Goal: Task Accomplishment & Management: Complete application form

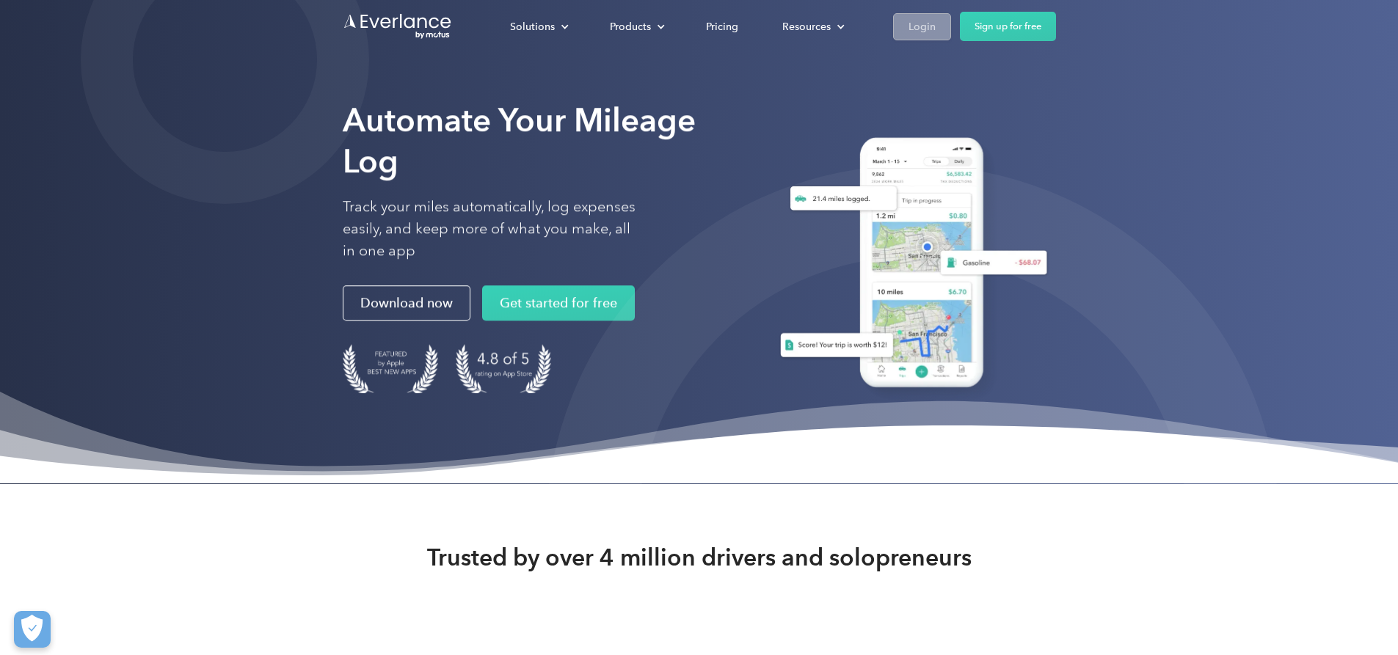
click at [936, 30] on div "Login" at bounding box center [921, 27] width 27 height 18
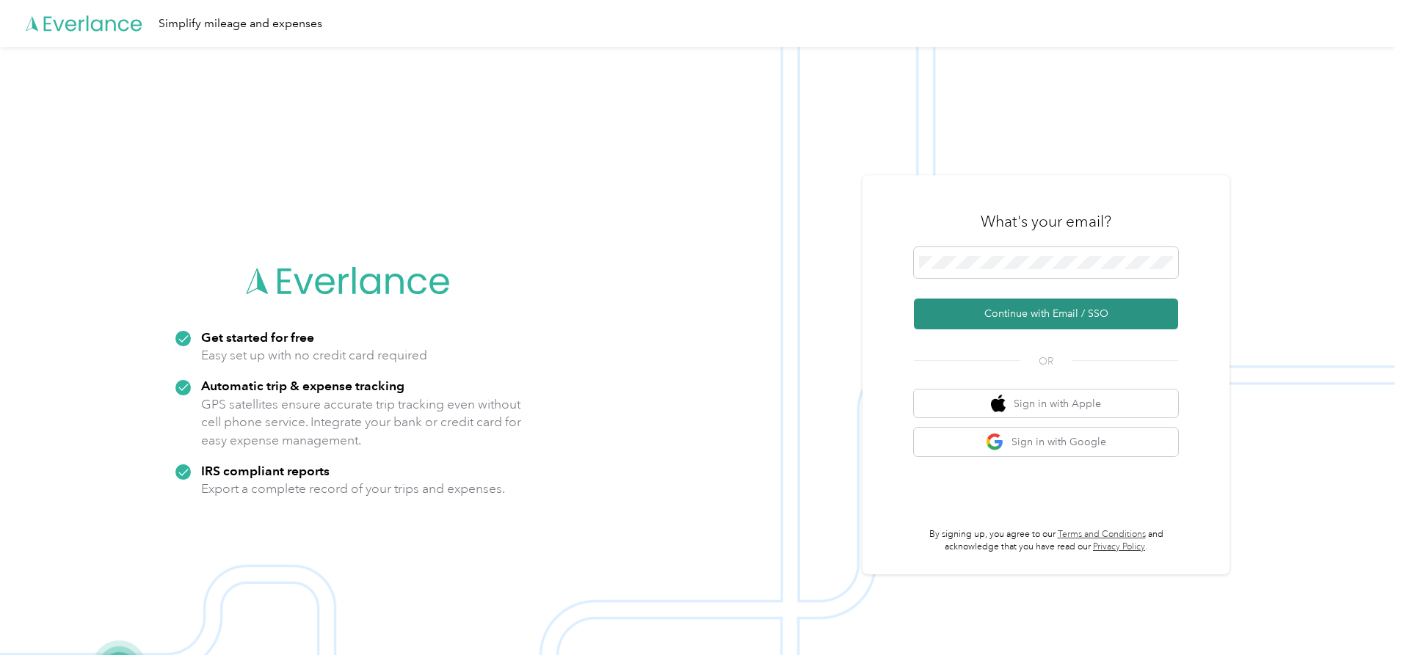
click at [1028, 315] on button "Continue with Email / SSO" at bounding box center [1046, 314] width 264 height 31
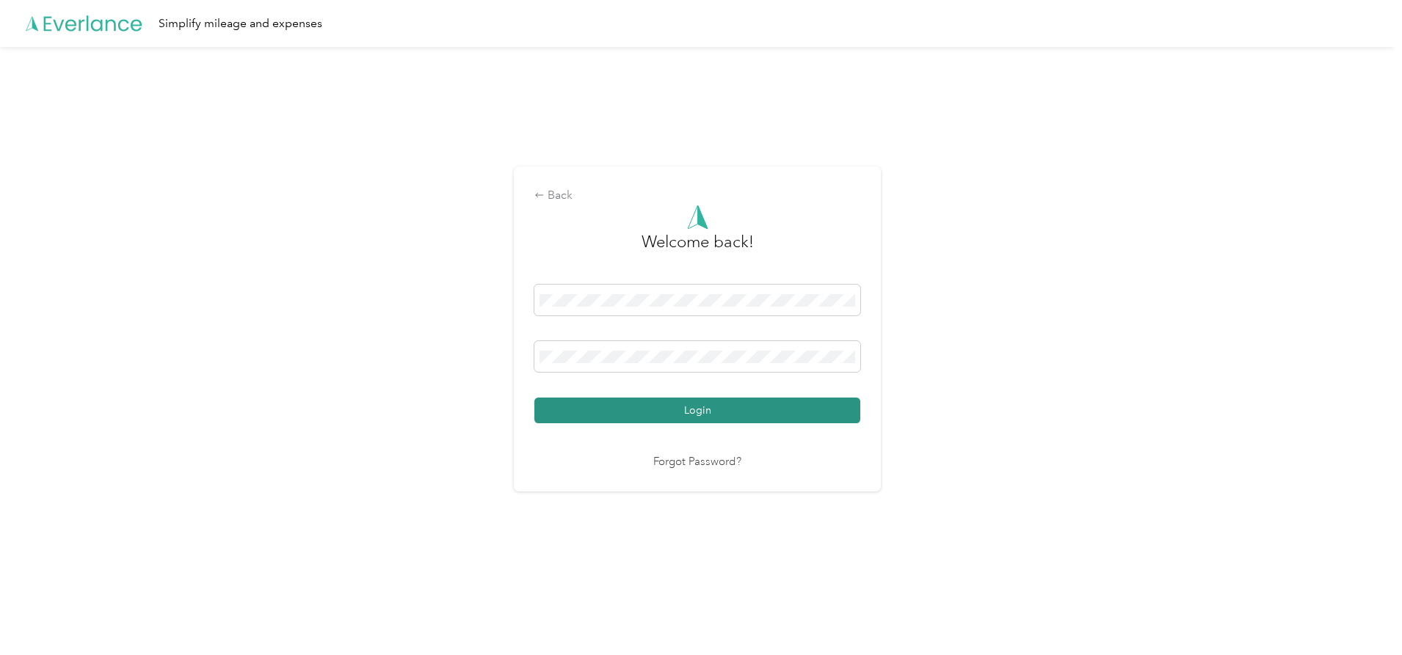
click at [710, 416] on button "Login" at bounding box center [697, 411] width 326 height 26
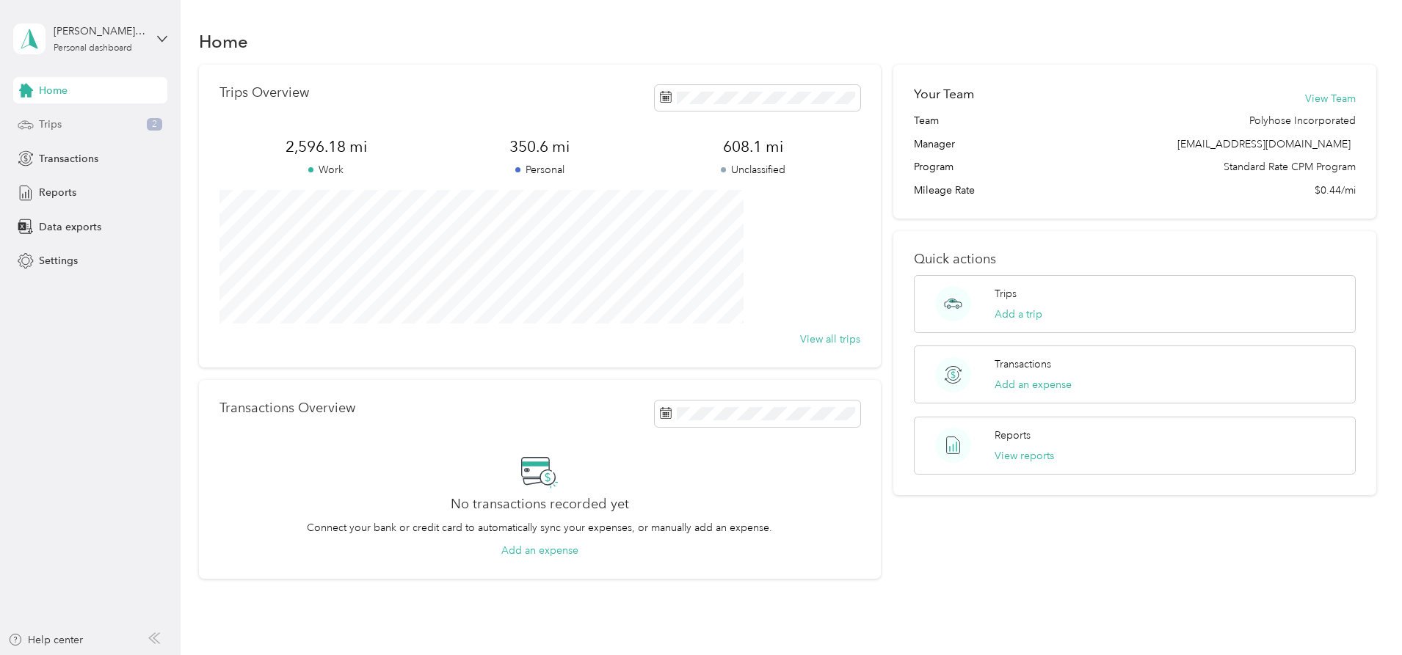
click at [70, 123] on div "Trips 2" at bounding box center [90, 125] width 154 height 26
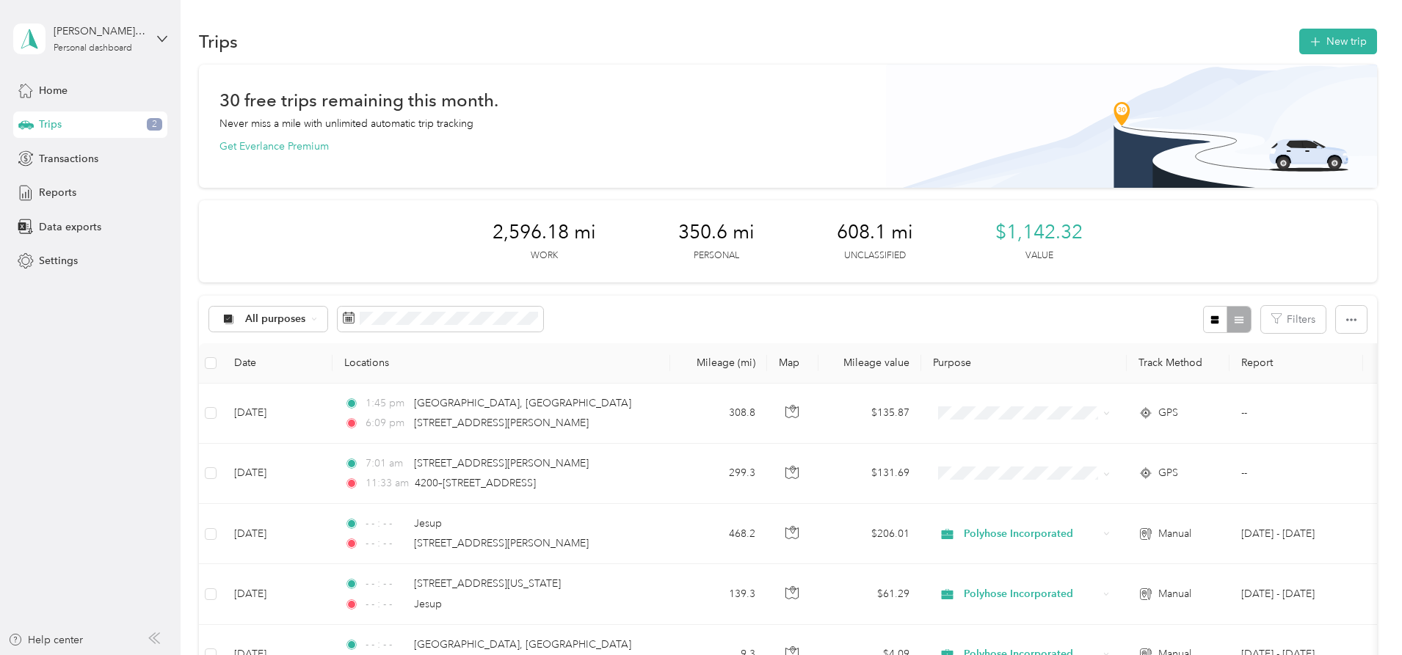
scroll to position [73, 0]
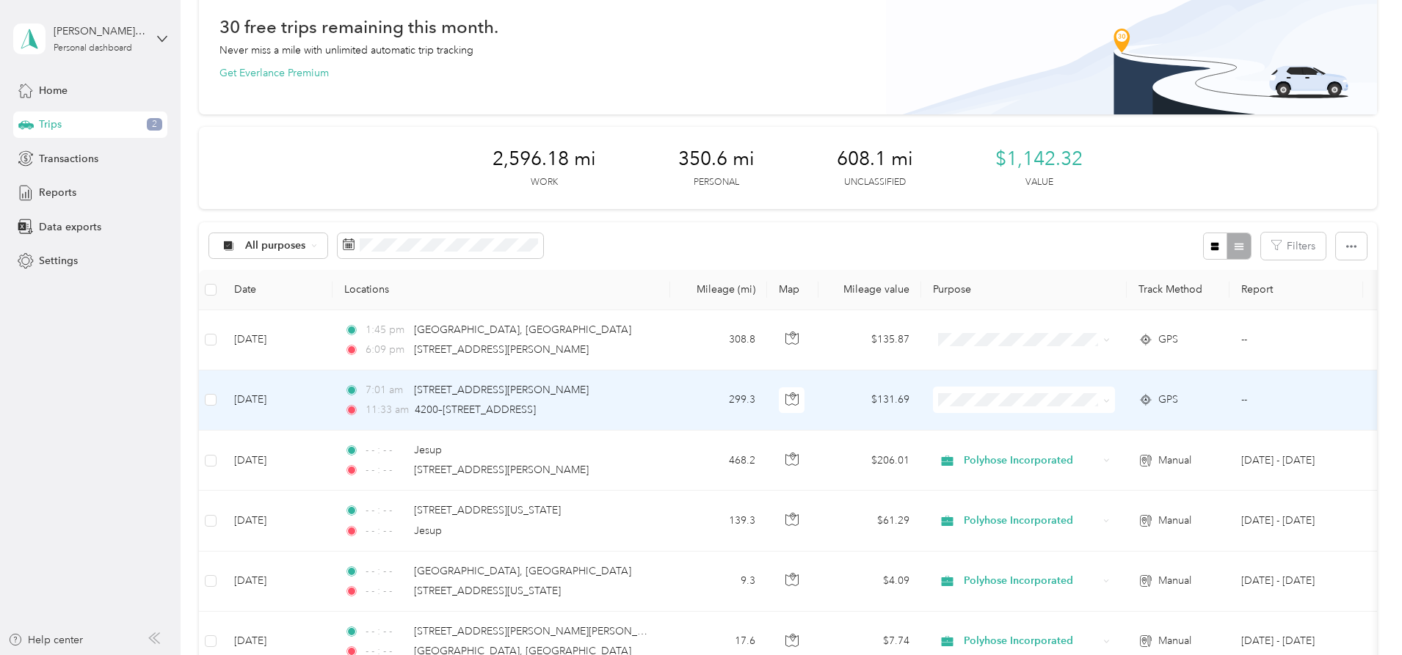
click at [1115, 404] on span at bounding box center [1024, 400] width 182 height 26
click at [1110, 400] on icon at bounding box center [1106, 401] width 7 height 7
click at [1143, 431] on span "Polyhose Incorporated" at bounding box center [1135, 427] width 136 height 15
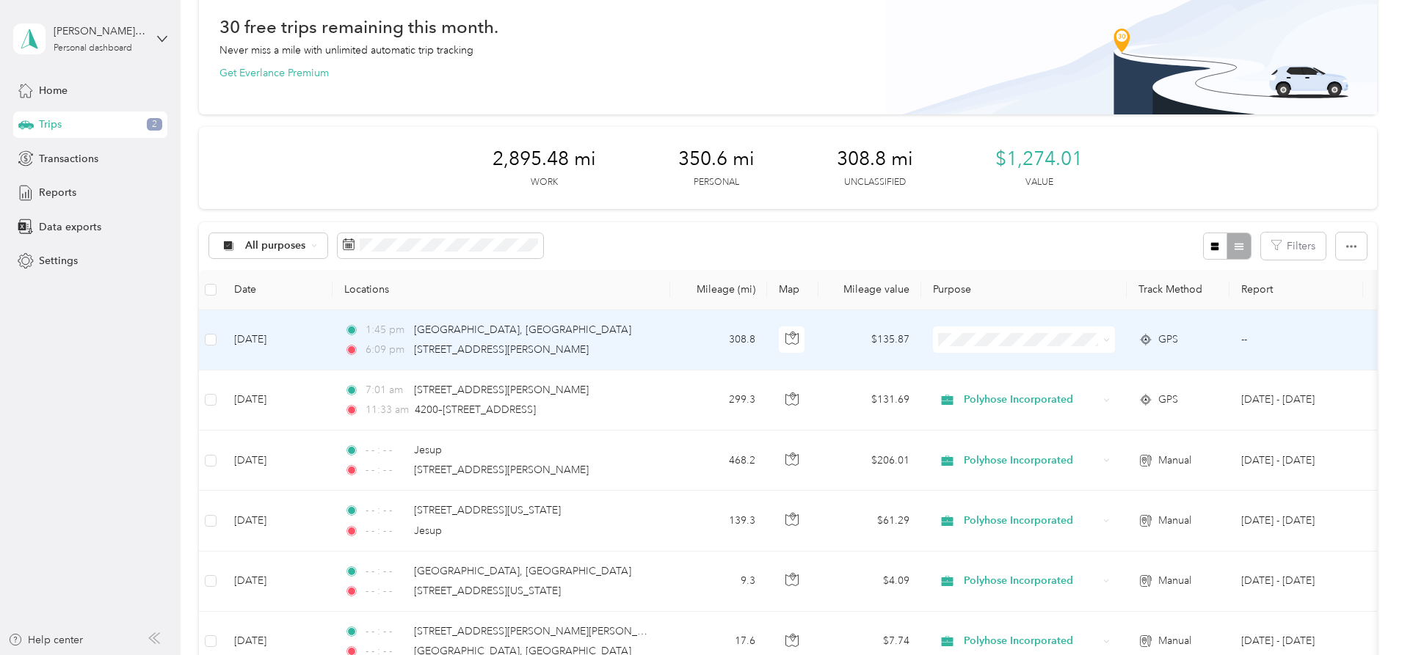
click at [1140, 371] on span "Polyhose Incorporated" at bounding box center [1135, 364] width 136 height 15
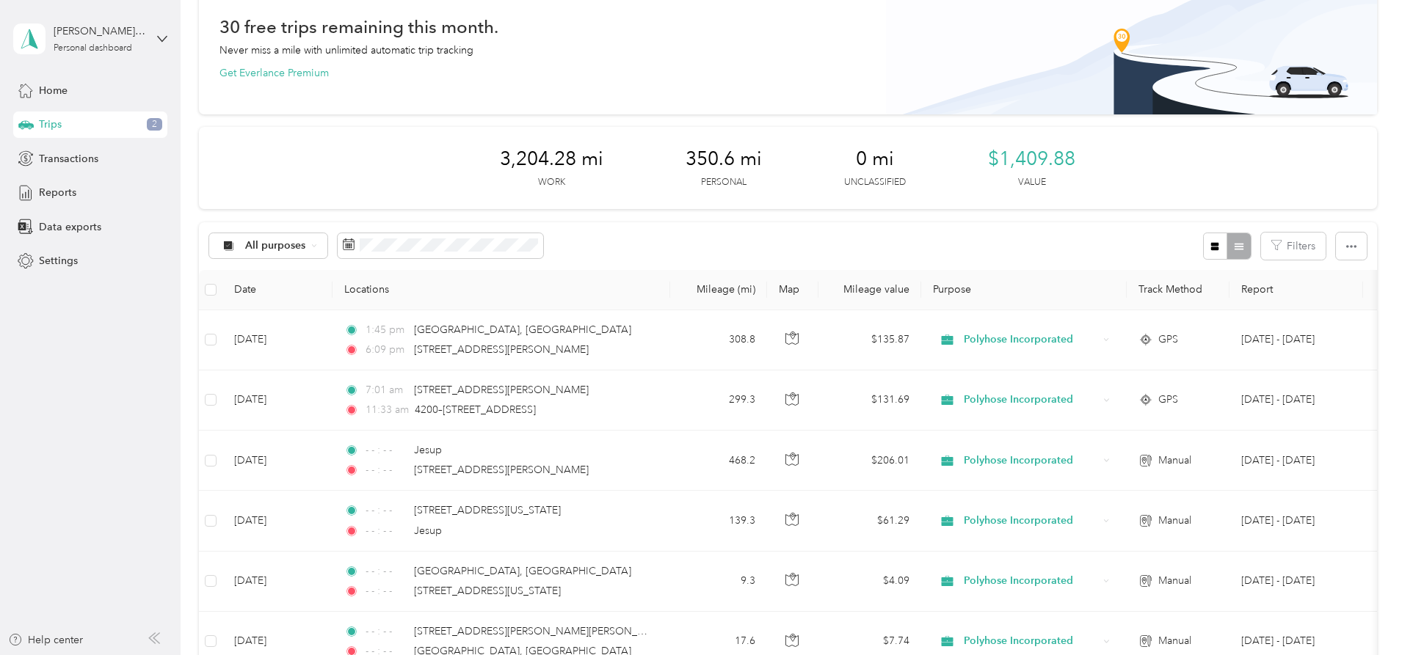
scroll to position [0, 0]
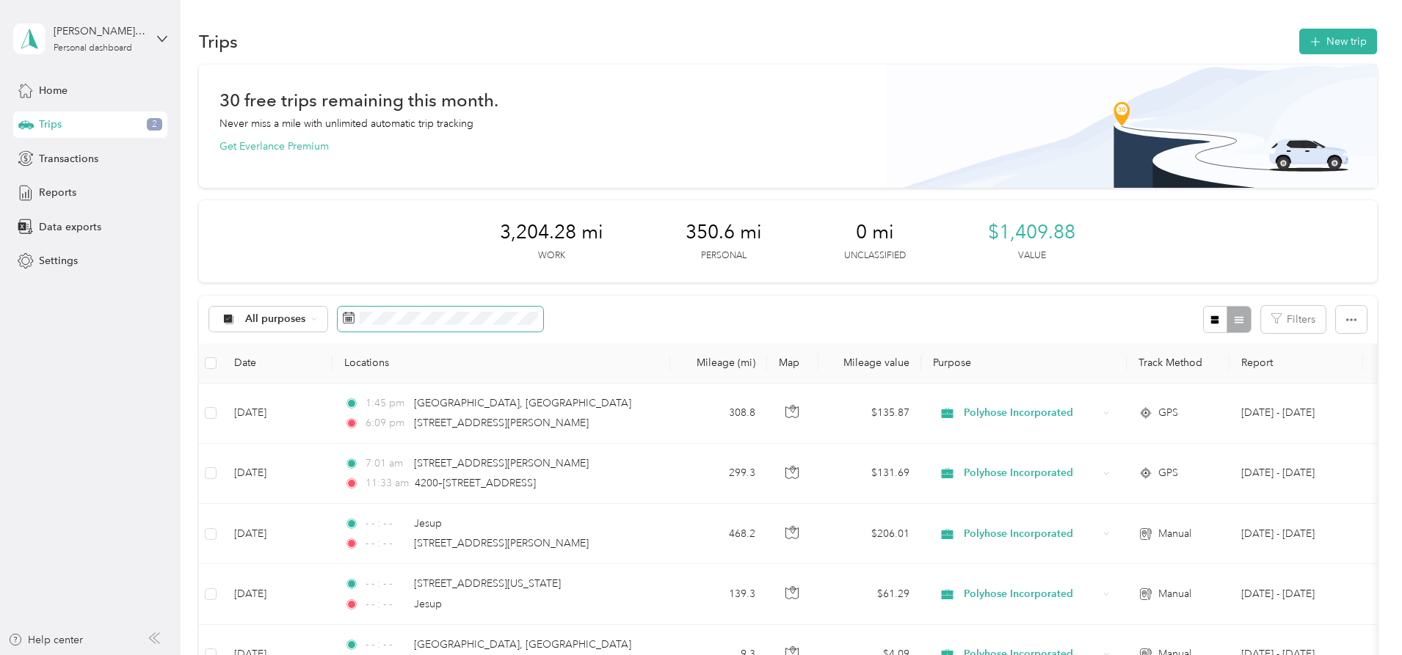
click at [351, 318] on rect at bounding box center [349, 317] width 1 height 1
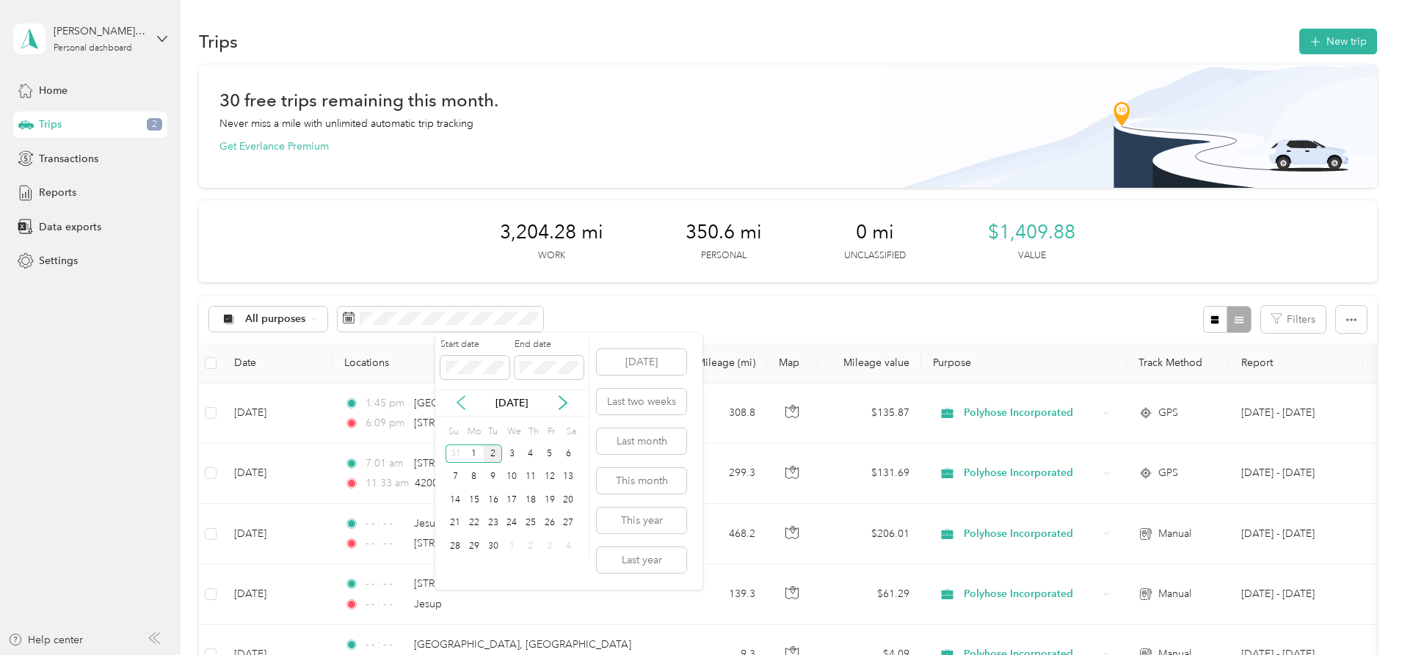
click at [459, 405] on icon at bounding box center [460, 403] width 7 height 13
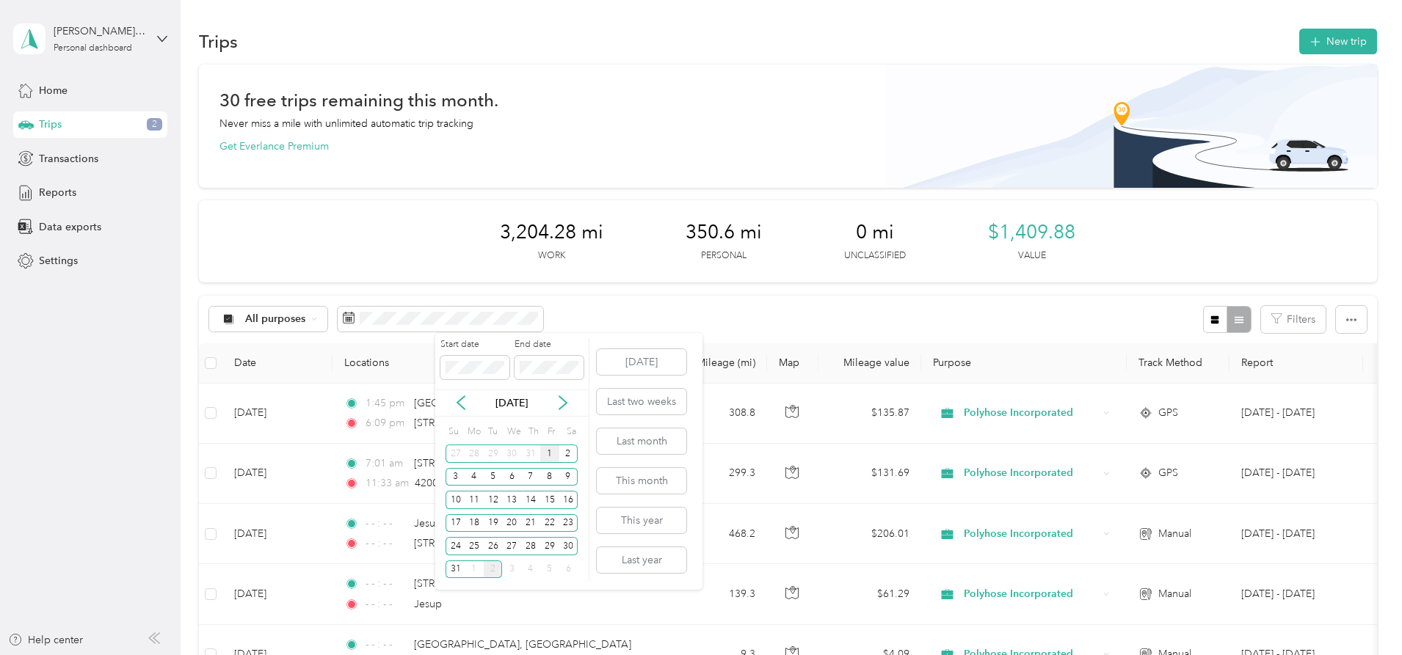
click at [553, 454] on div "1" at bounding box center [549, 454] width 19 height 18
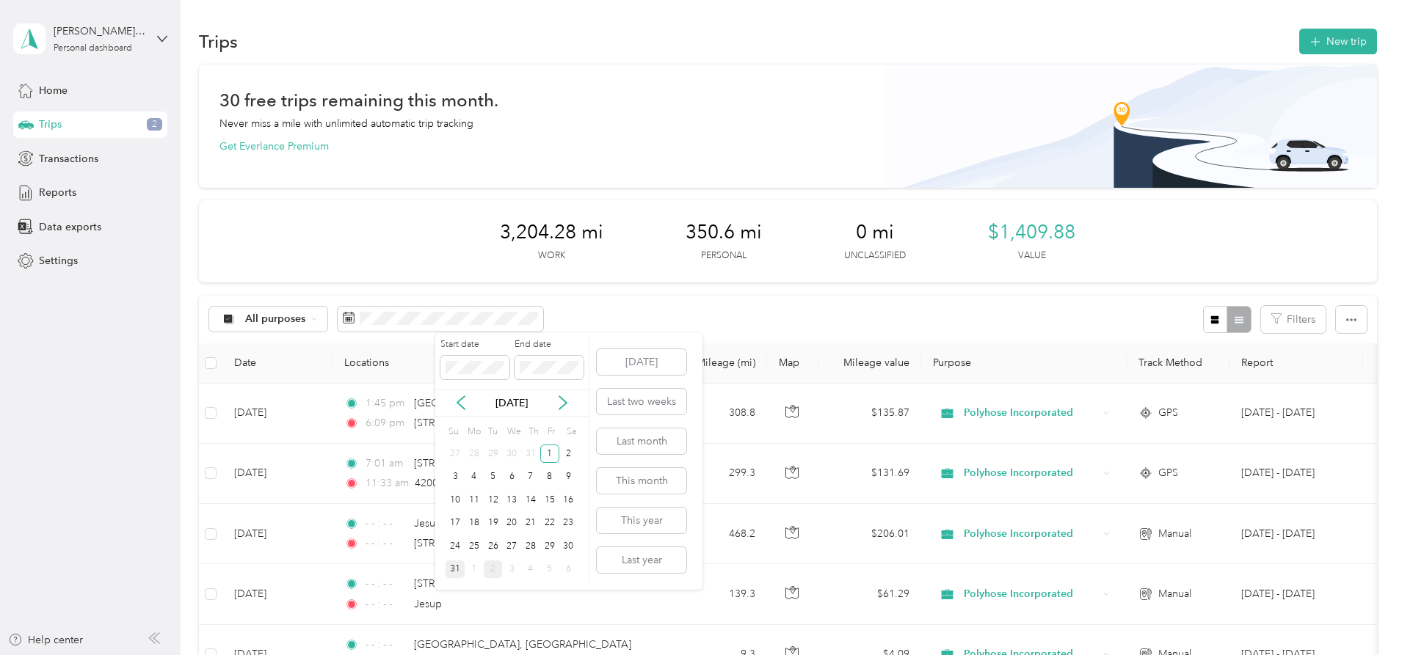
click at [456, 569] on div "31" at bounding box center [454, 570] width 19 height 18
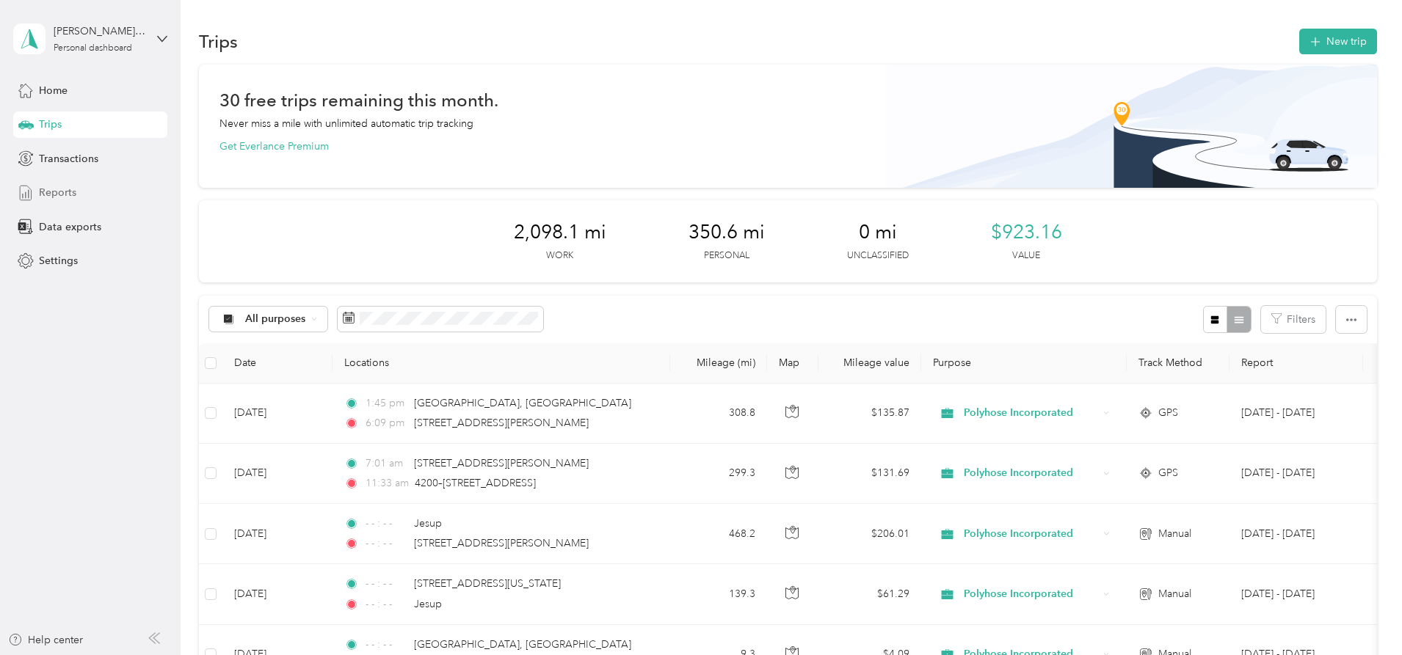
click at [65, 192] on span "Reports" at bounding box center [57, 192] width 37 height 15
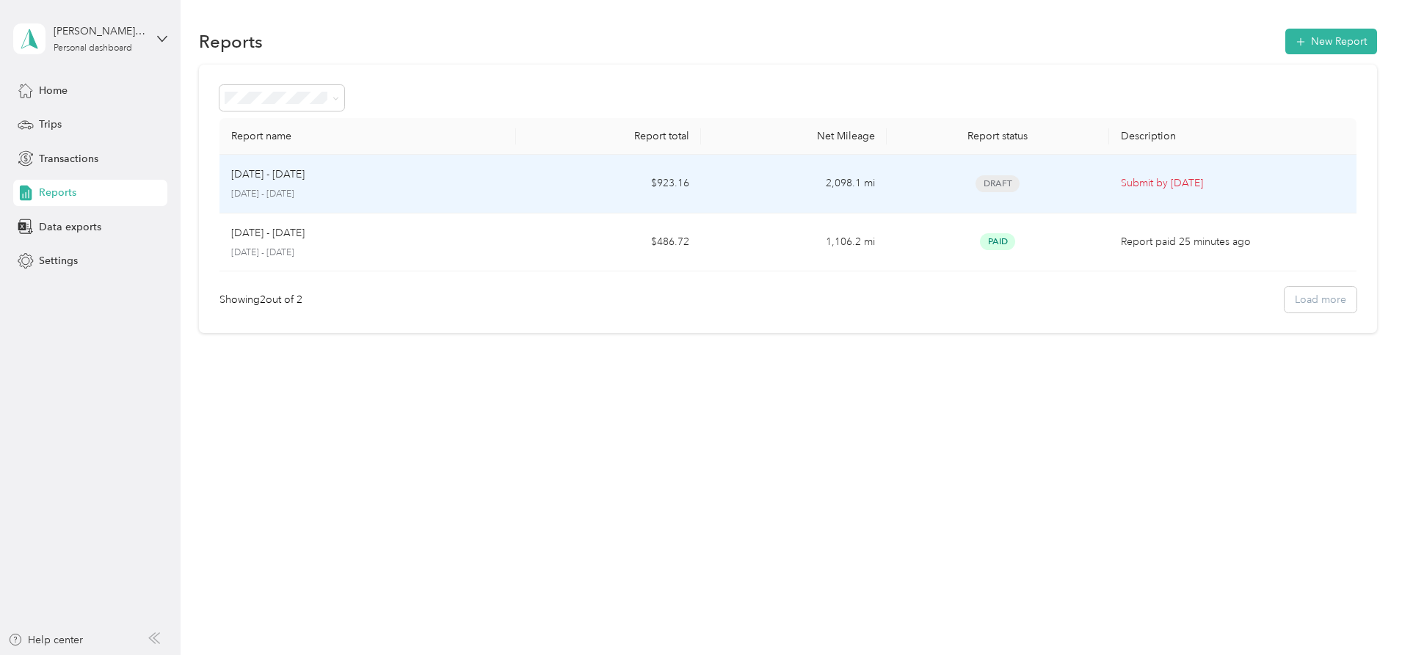
click at [471, 186] on div "[DATE] - [DATE] [DATE] - [DATE]" at bounding box center [367, 184] width 273 height 34
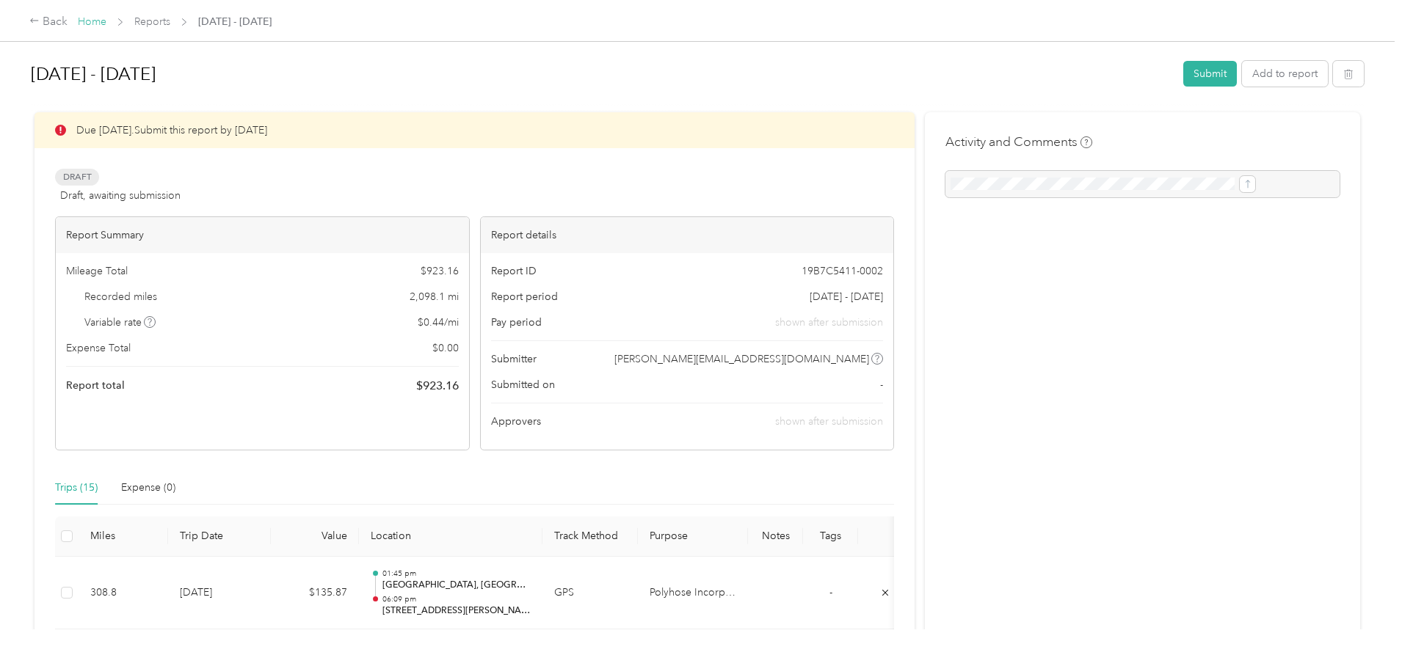
click at [106, 24] on link "Home" at bounding box center [92, 21] width 29 height 12
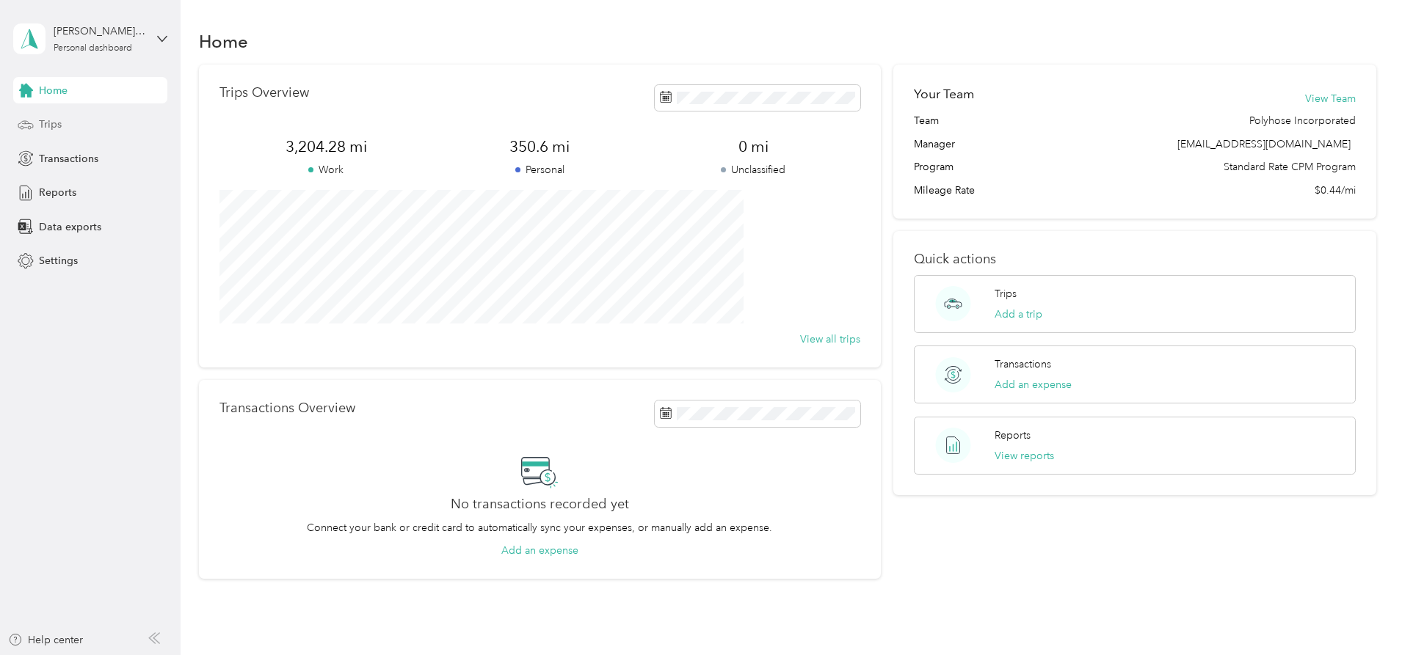
click at [45, 120] on span "Trips" at bounding box center [50, 124] width 23 height 15
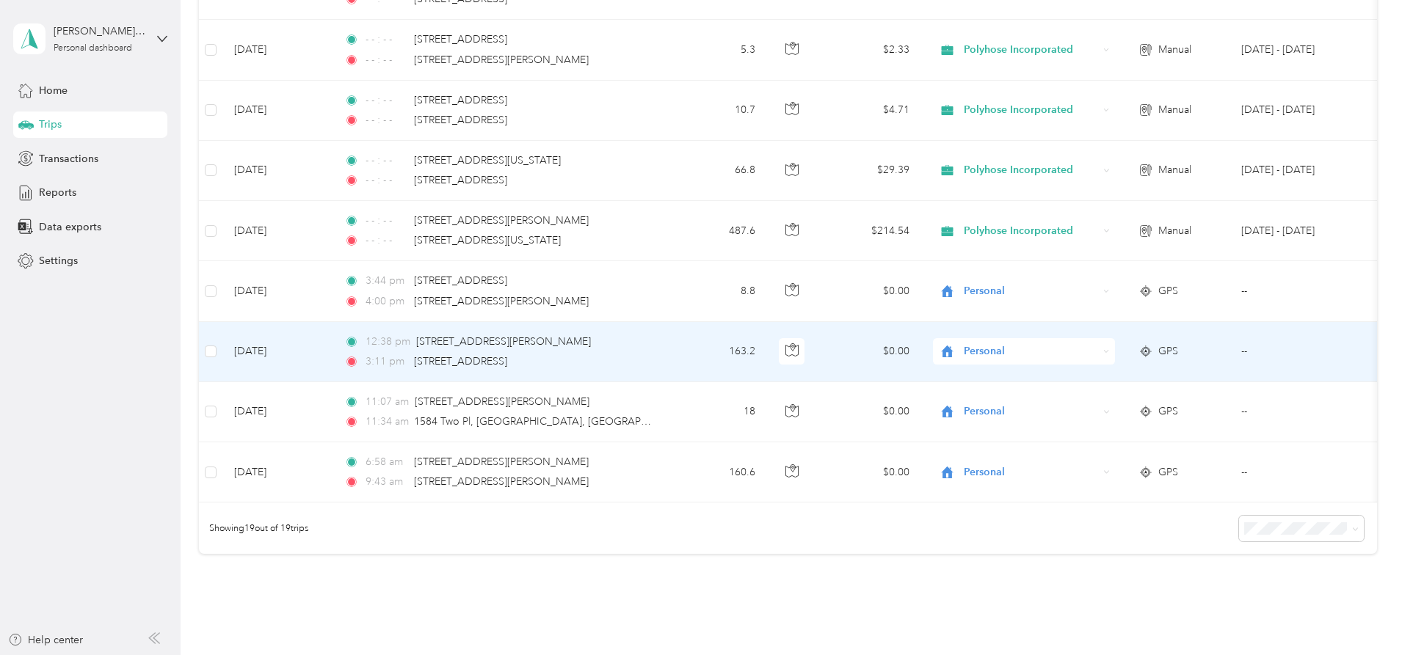
scroll to position [954, 0]
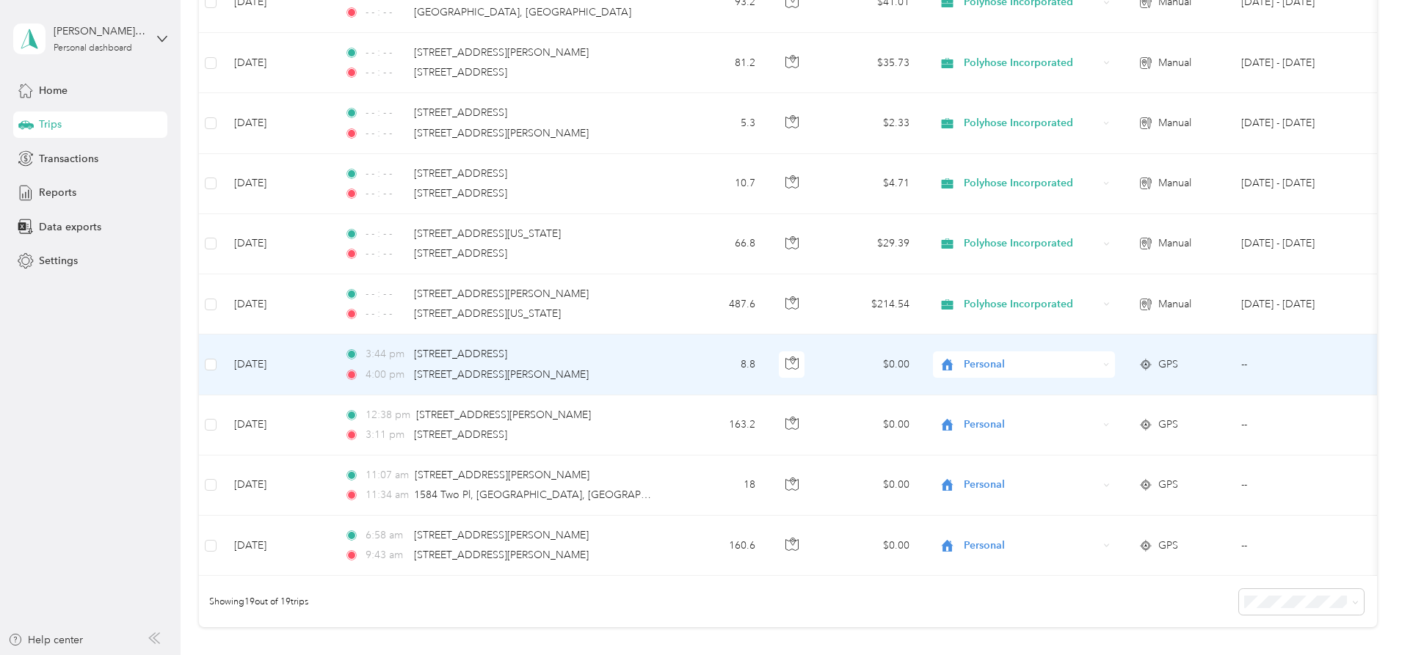
click at [1115, 360] on div "Personal" at bounding box center [1024, 364] width 182 height 26
click at [1147, 396] on span "Polyhose Incorporated" at bounding box center [1135, 392] width 136 height 15
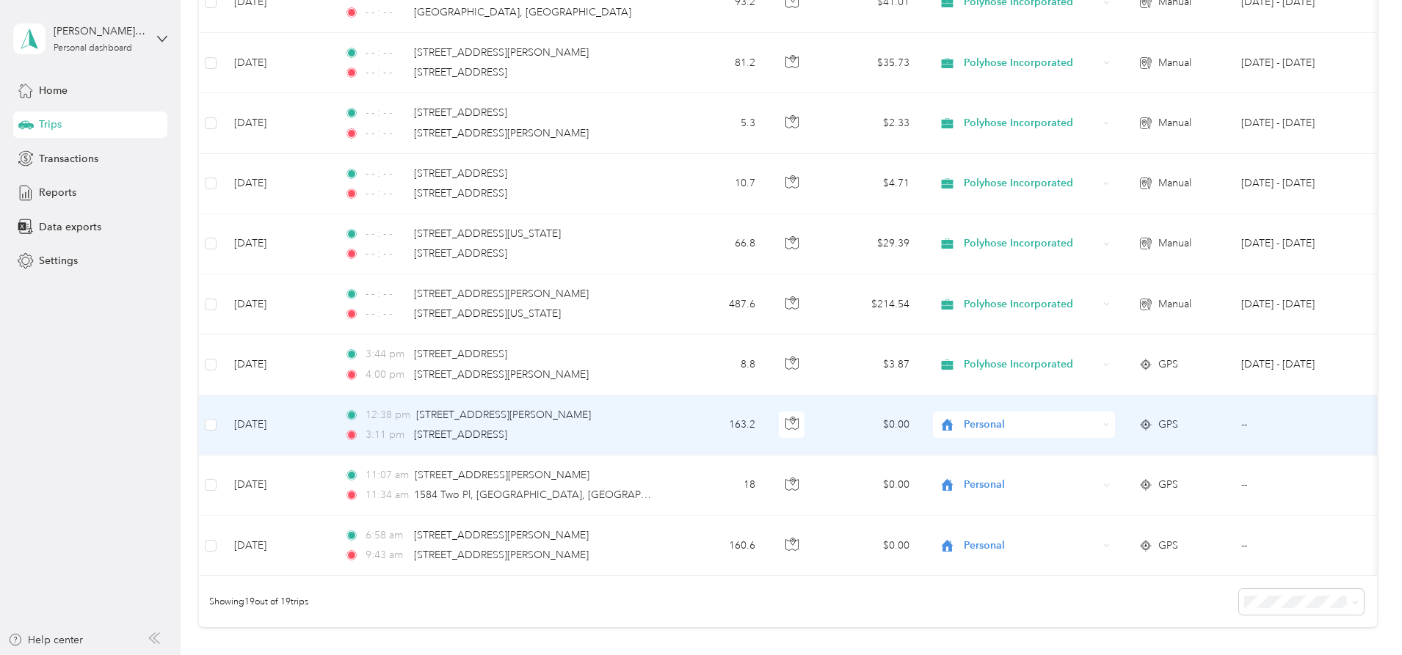
click at [1098, 423] on span "Personal" at bounding box center [1030, 425] width 134 height 16
click at [1131, 453] on span "Polyhose Incorporated" at bounding box center [1135, 452] width 136 height 15
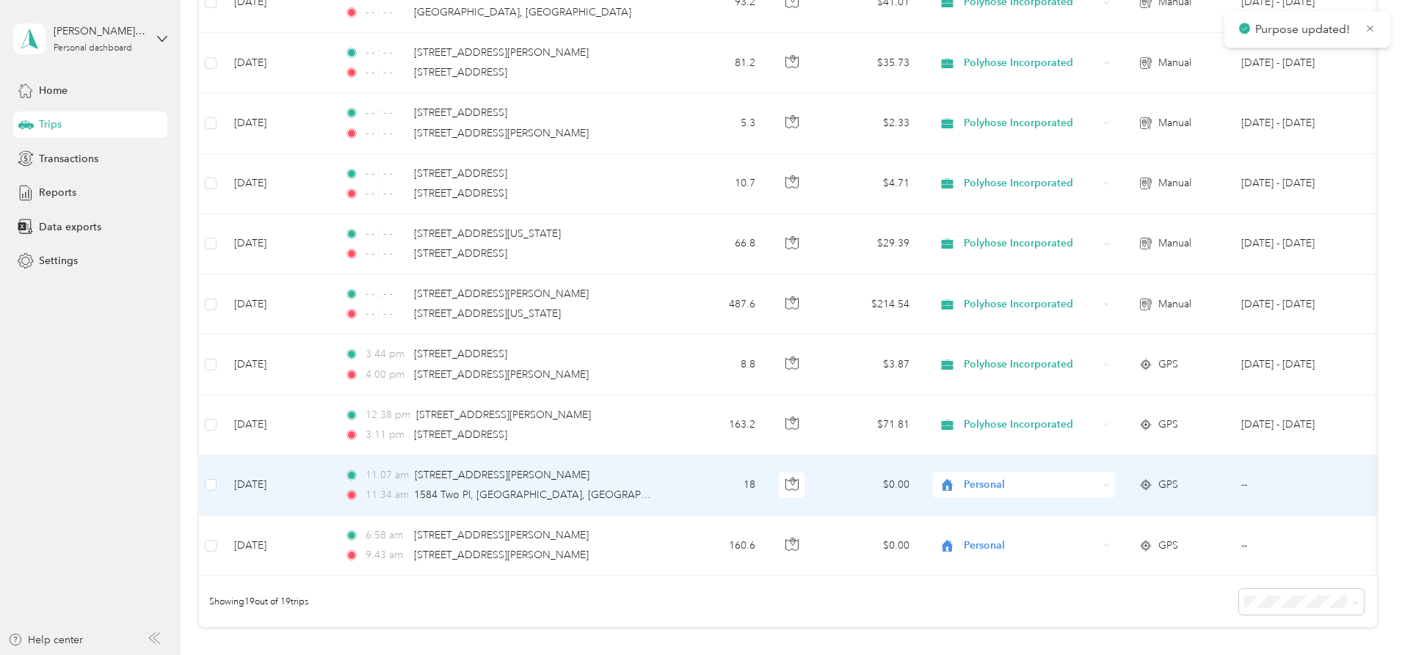
click at [1115, 494] on div "Personal" at bounding box center [1024, 485] width 182 height 26
click at [1125, 514] on span "Polyhose Incorporated" at bounding box center [1135, 512] width 136 height 15
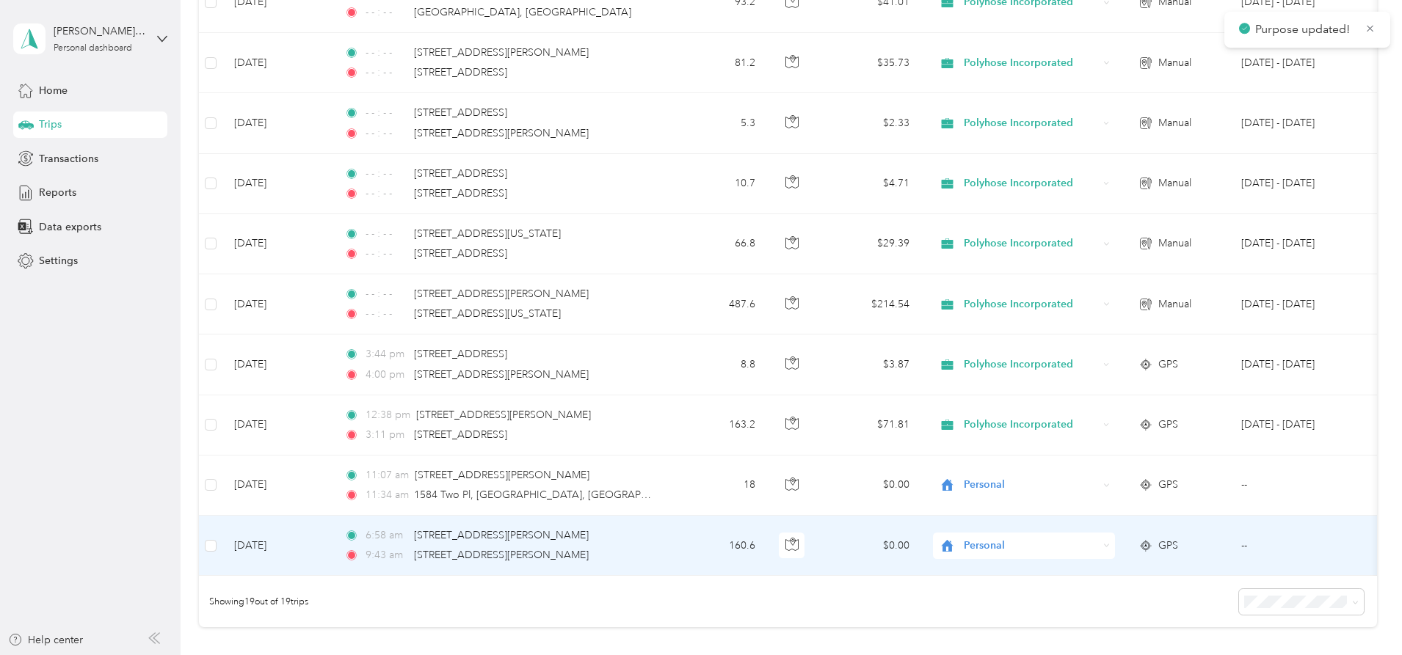
click at [1098, 553] on span "Personal" at bounding box center [1030, 546] width 134 height 16
click at [1104, 578] on li "Polyhose Incorporated" at bounding box center [1121, 574] width 182 height 26
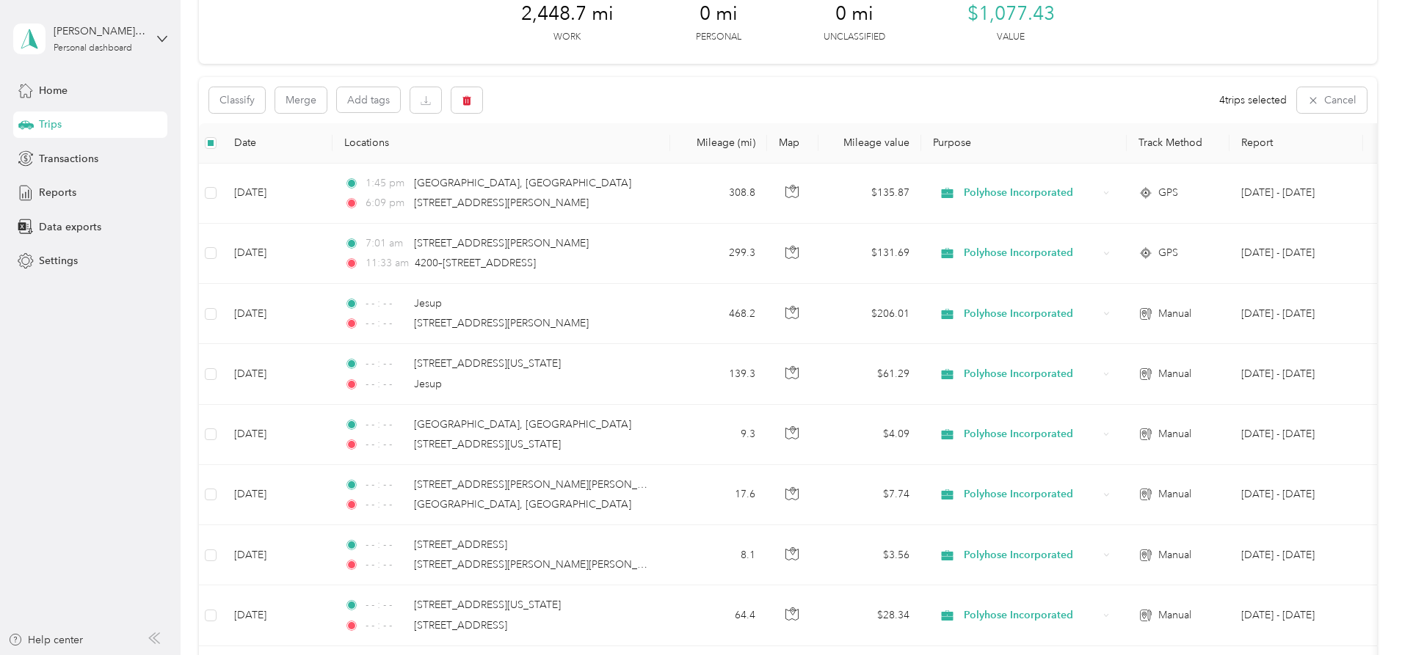
scroll to position [0, 0]
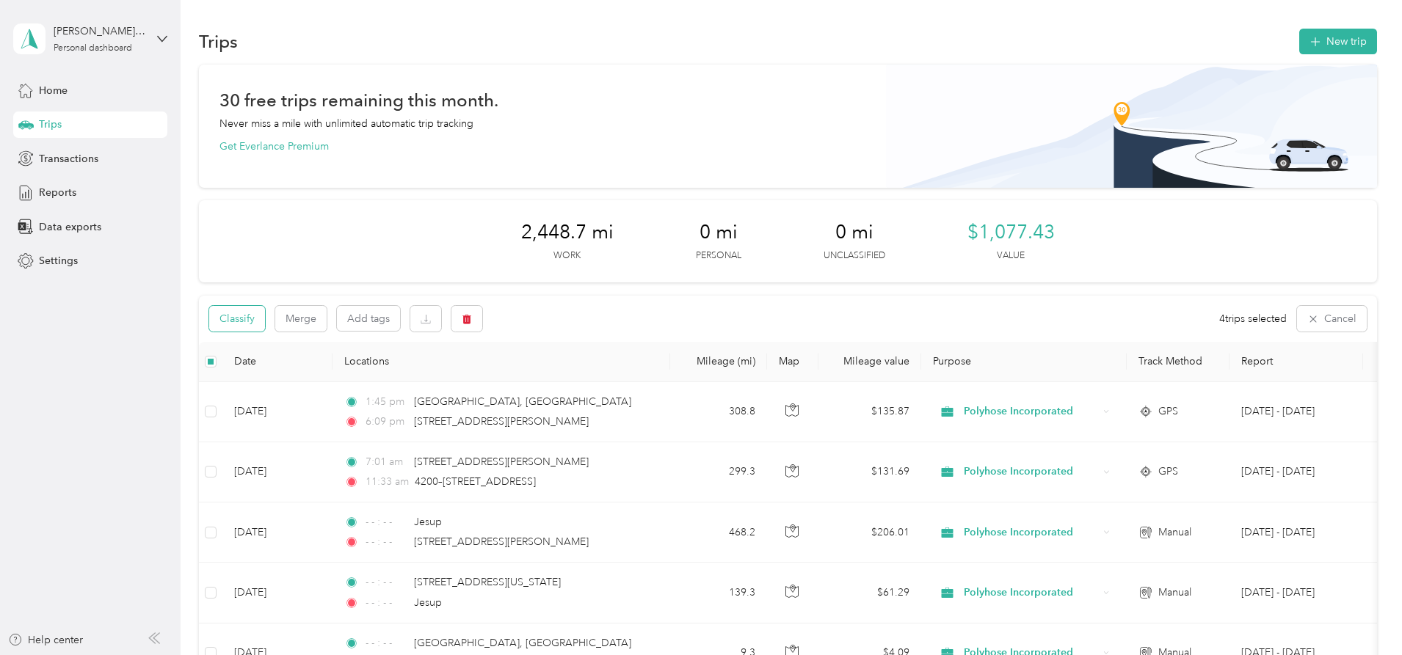
click at [265, 319] on button "Classify" at bounding box center [237, 319] width 56 height 26
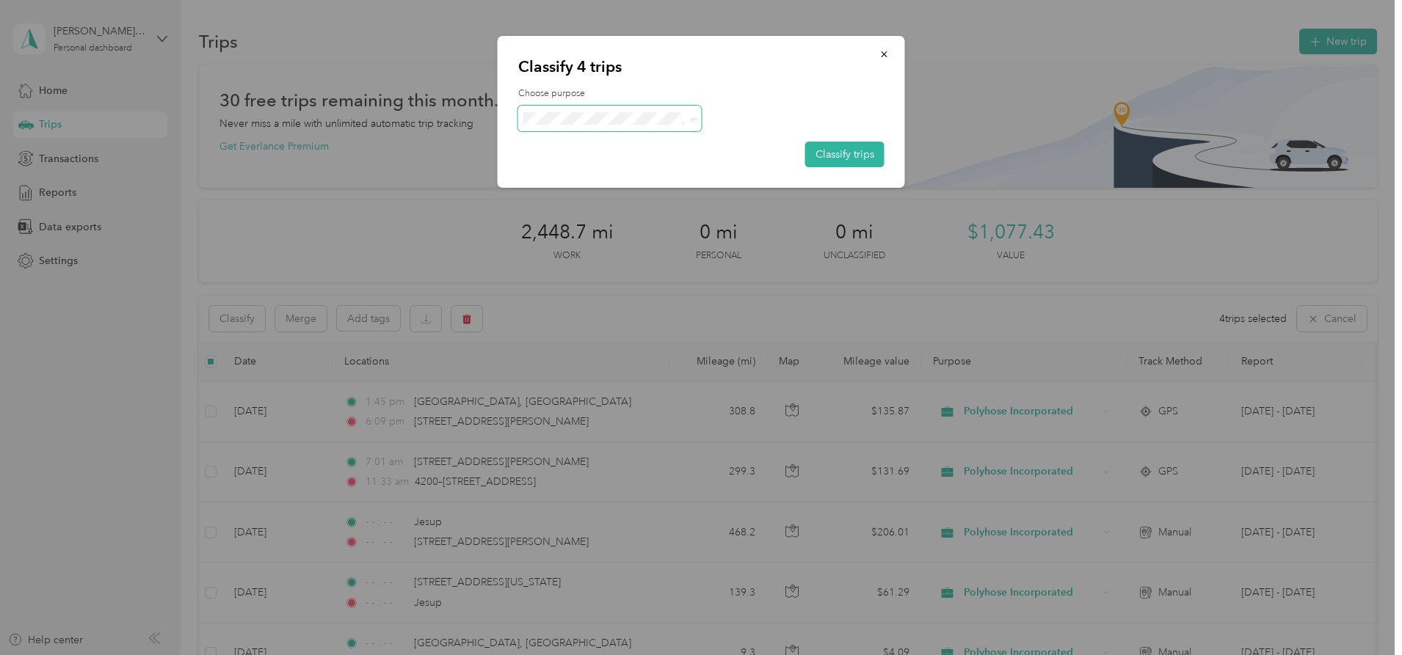
click at [606, 128] on span at bounding box center [609, 119] width 183 height 26
click at [743, 106] on div at bounding box center [701, 119] width 366 height 26
click at [881, 58] on icon "button" at bounding box center [884, 54] width 10 height 10
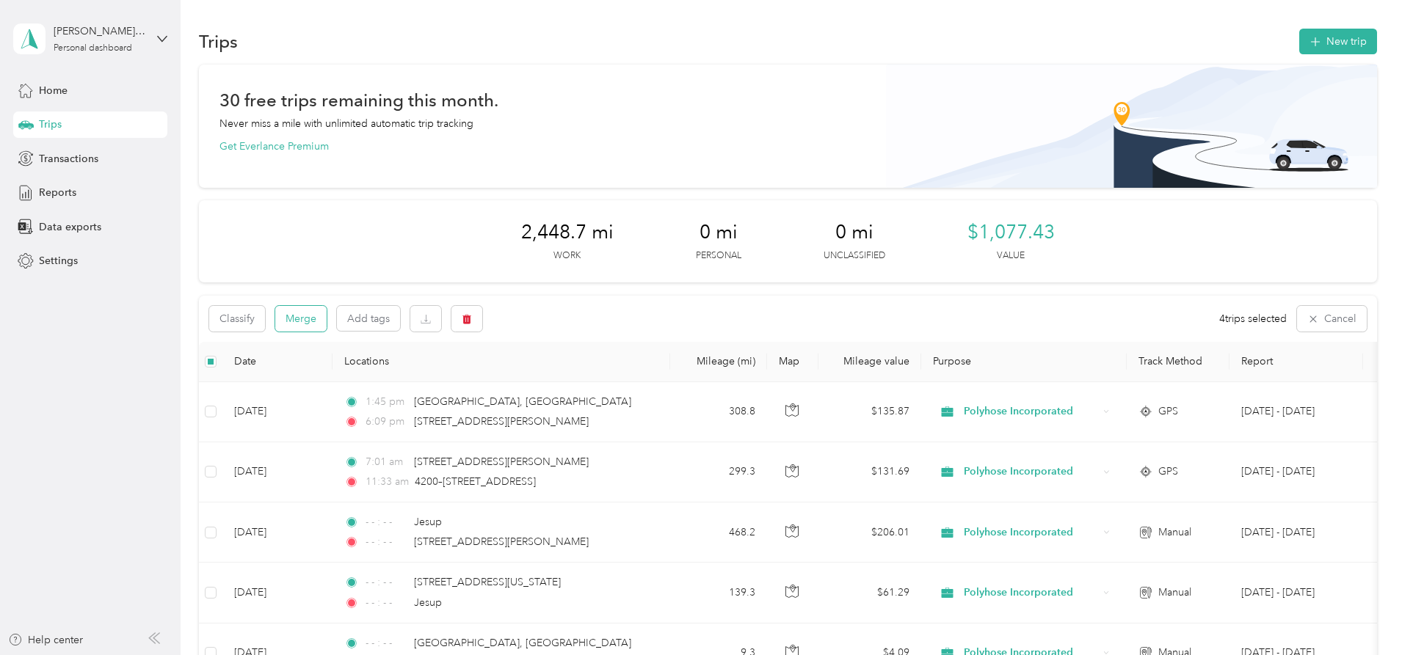
click at [327, 320] on button "Merge" at bounding box center [300, 319] width 51 height 26
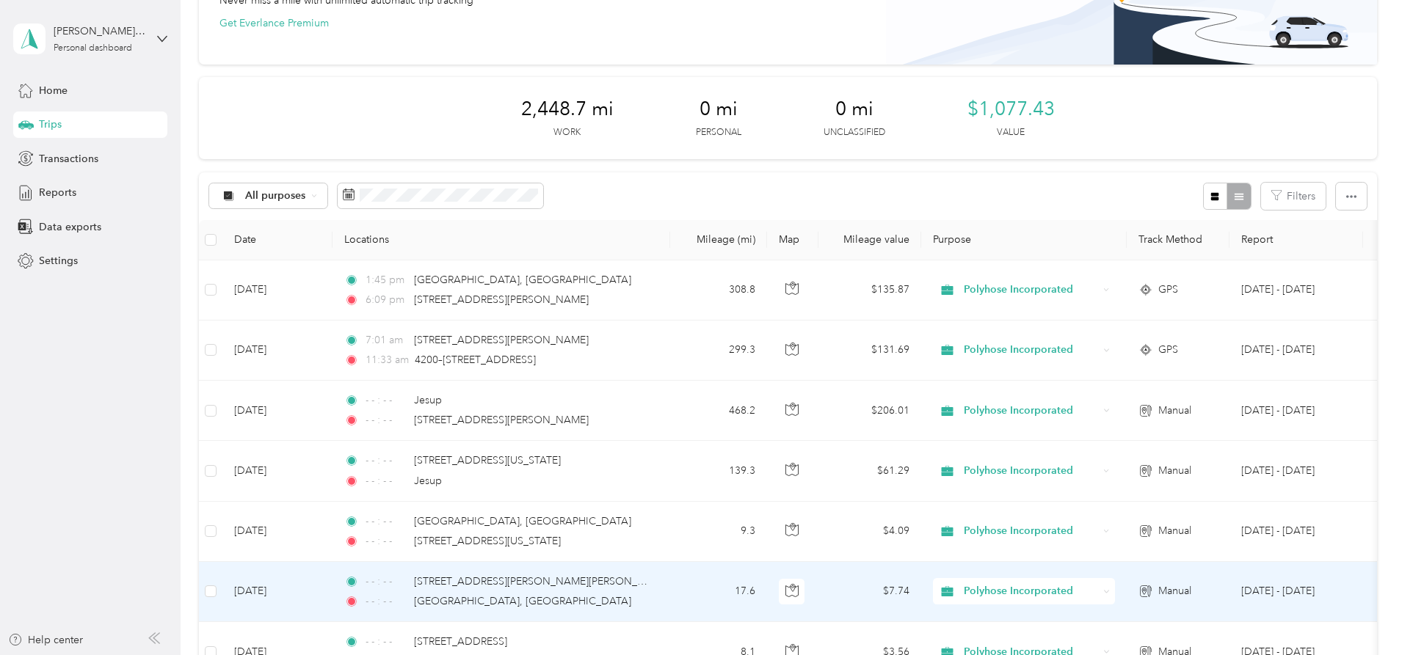
scroll to position [73, 0]
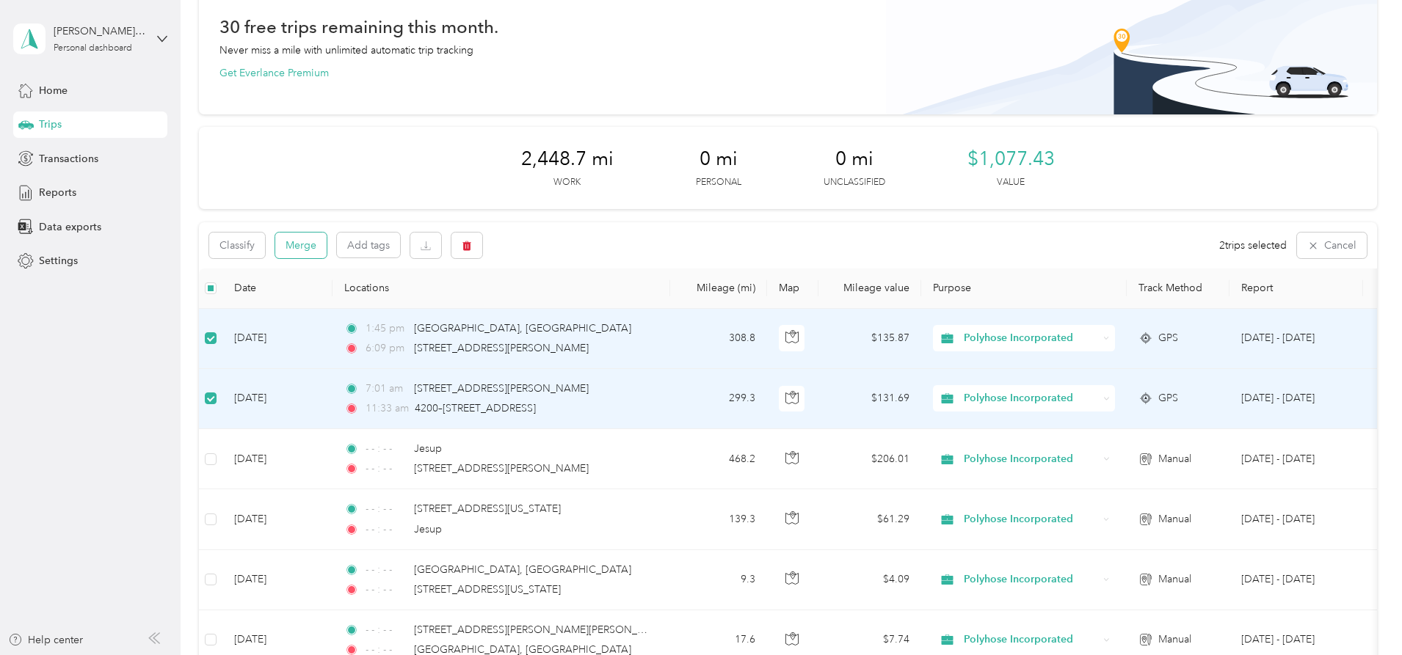
click at [327, 244] on button "Merge" at bounding box center [300, 246] width 51 height 26
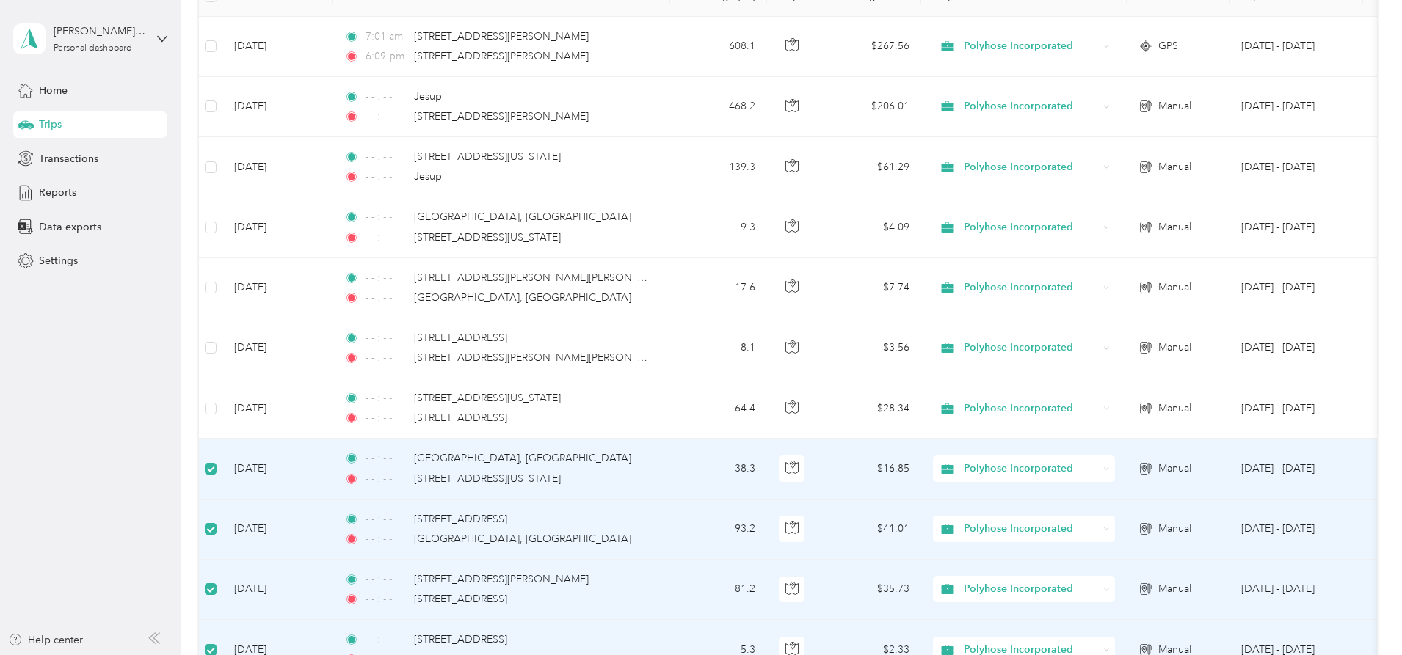
scroll to position [72, 0]
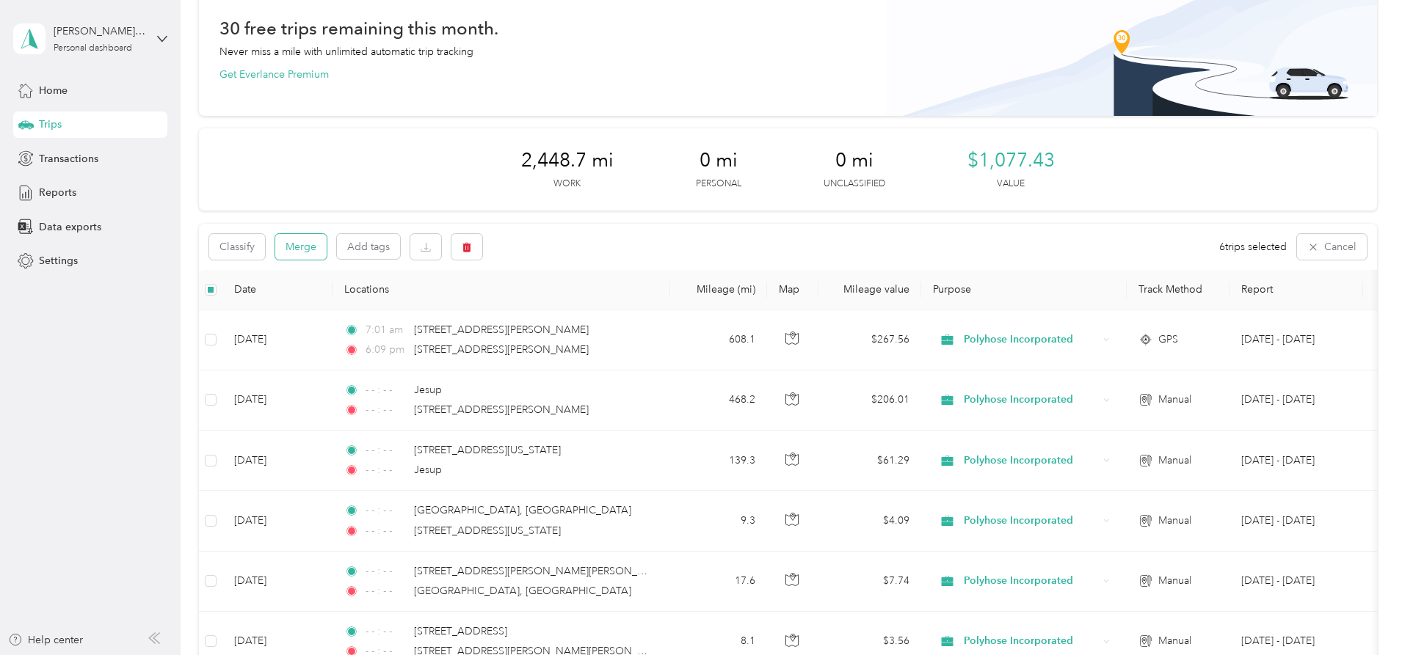
click at [327, 240] on button "Merge" at bounding box center [300, 247] width 51 height 26
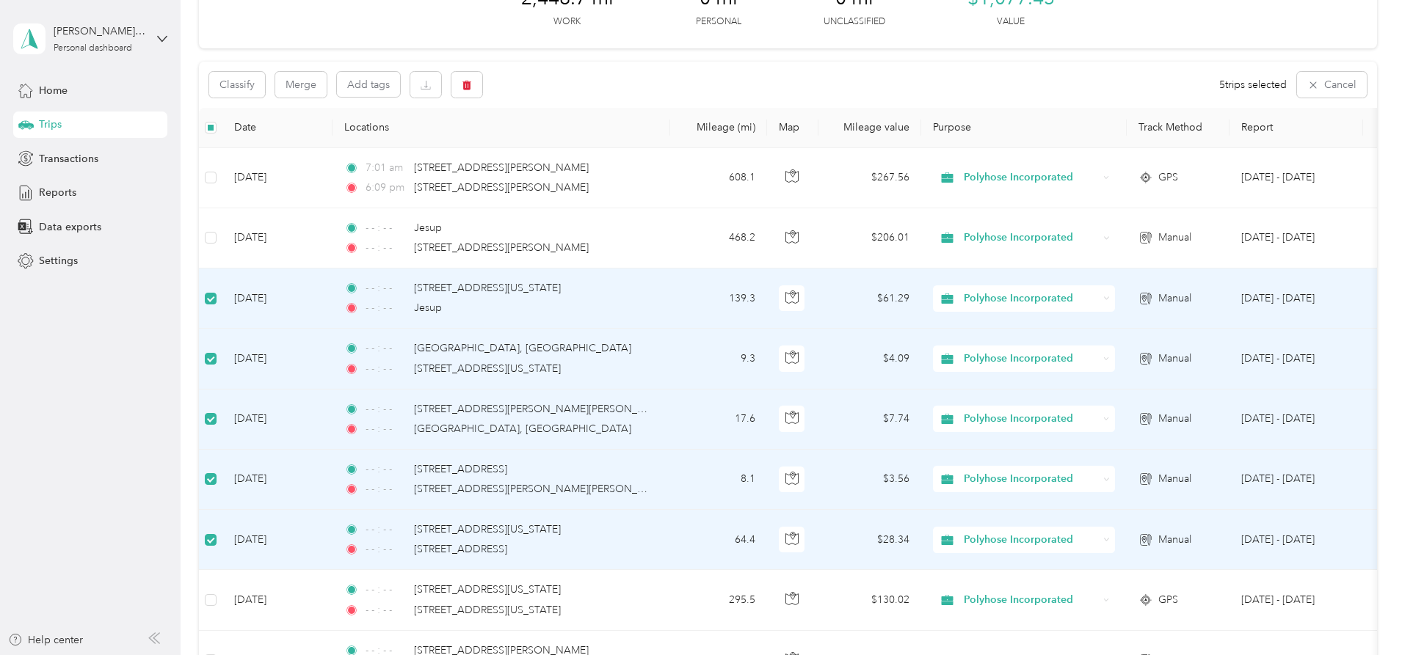
scroll to position [70, 0]
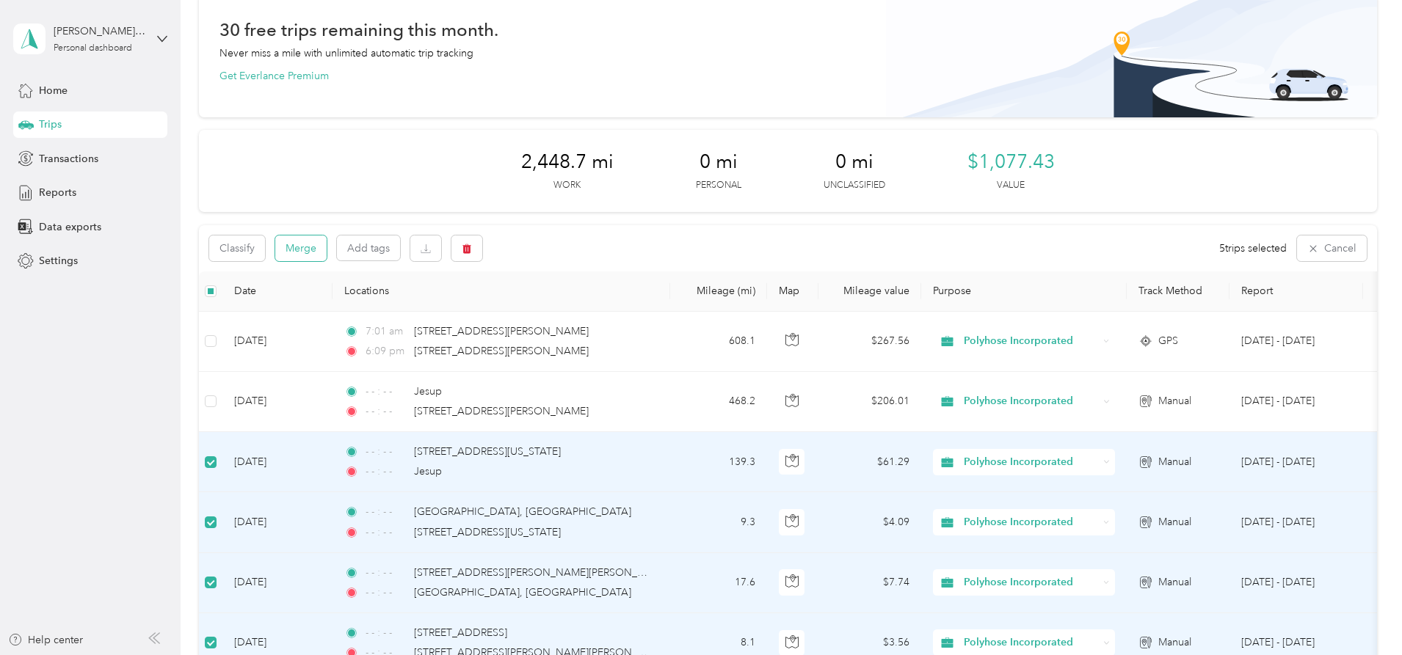
click at [327, 249] on button "Merge" at bounding box center [300, 249] width 51 height 26
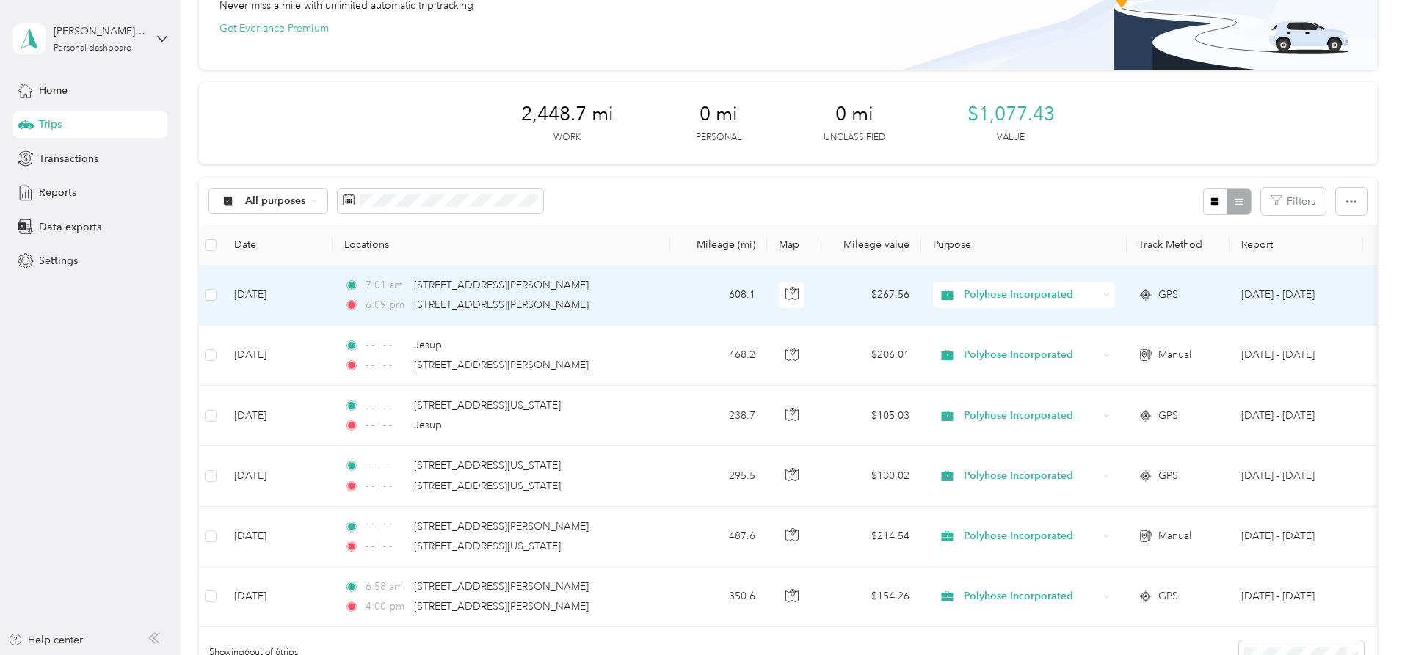
scroll to position [144, 0]
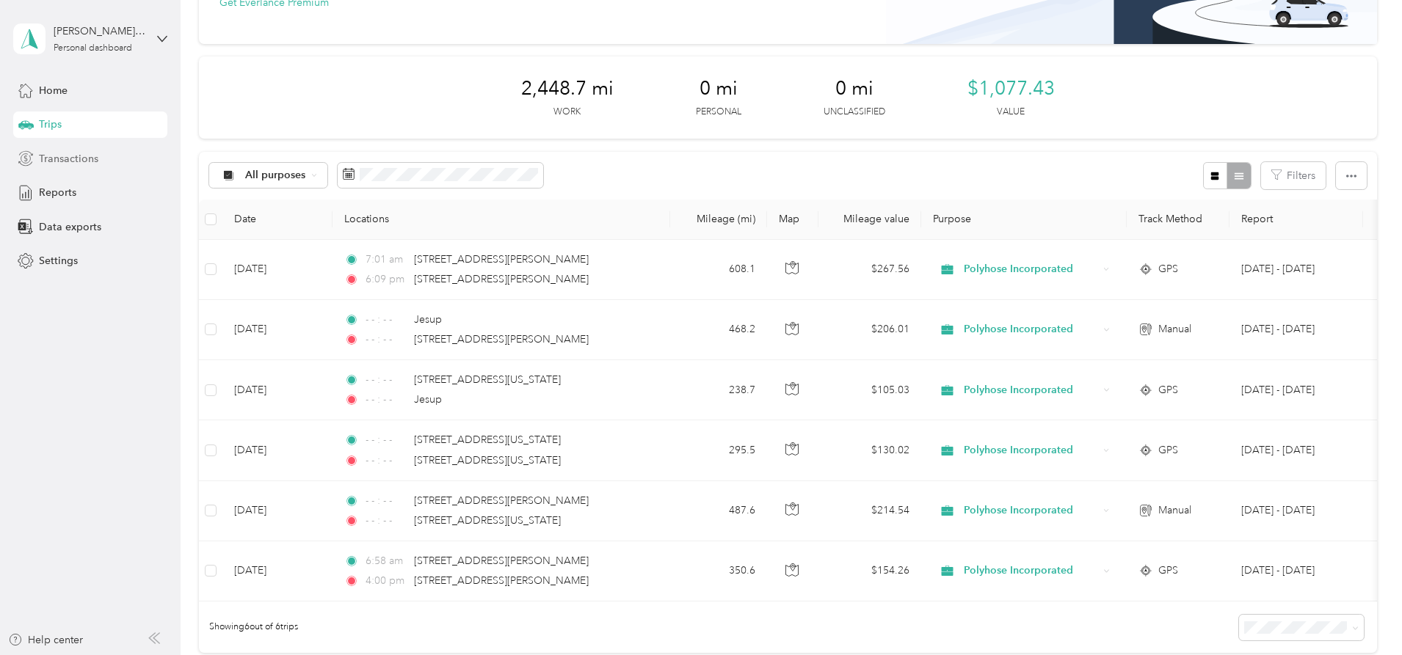
click at [77, 159] on span "Transactions" at bounding box center [68, 158] width 59 height 15
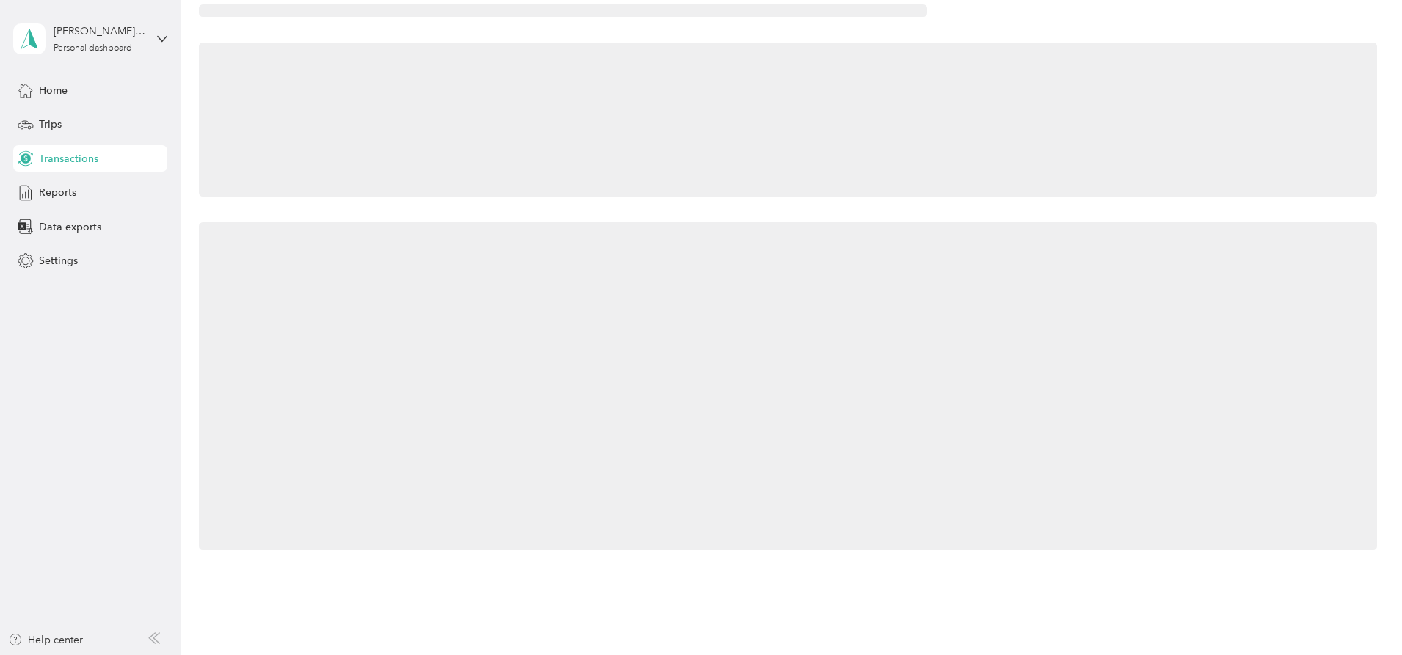
scroll to position [144, 0]
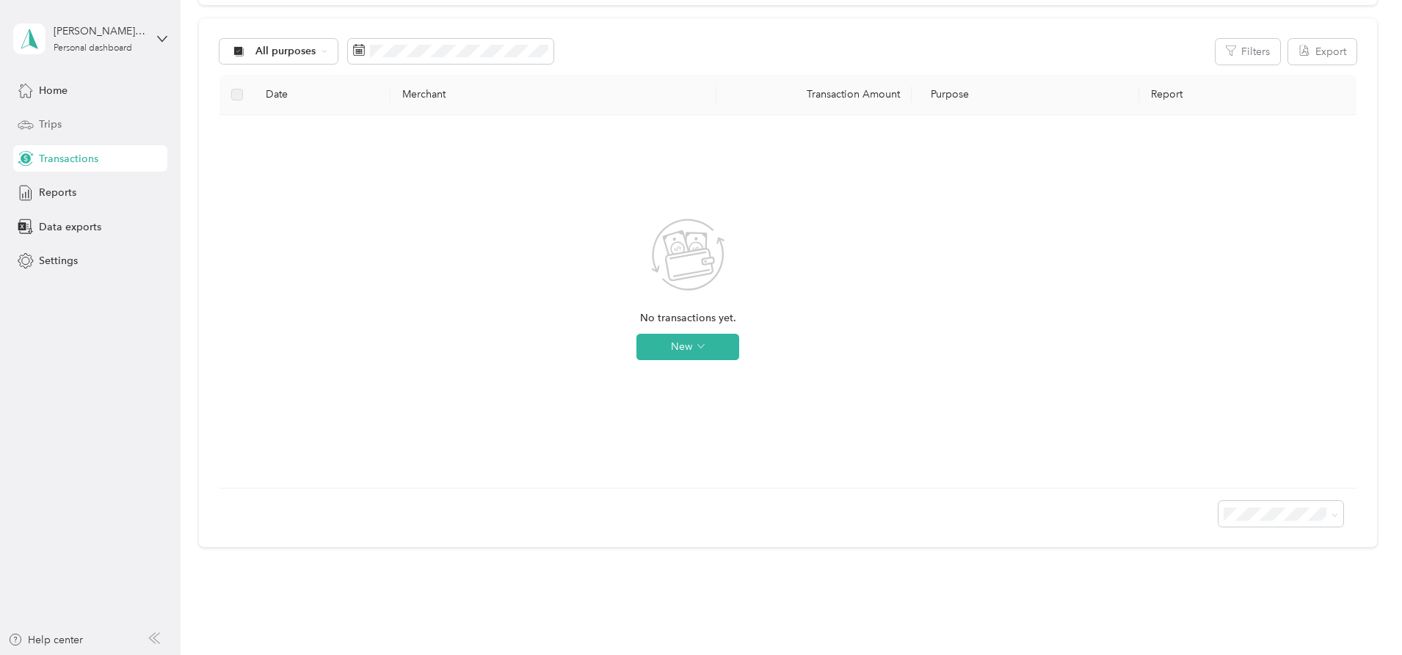
click at [68, 125] on div "Trips" at bounding box center [90, 125] width 154 height 26
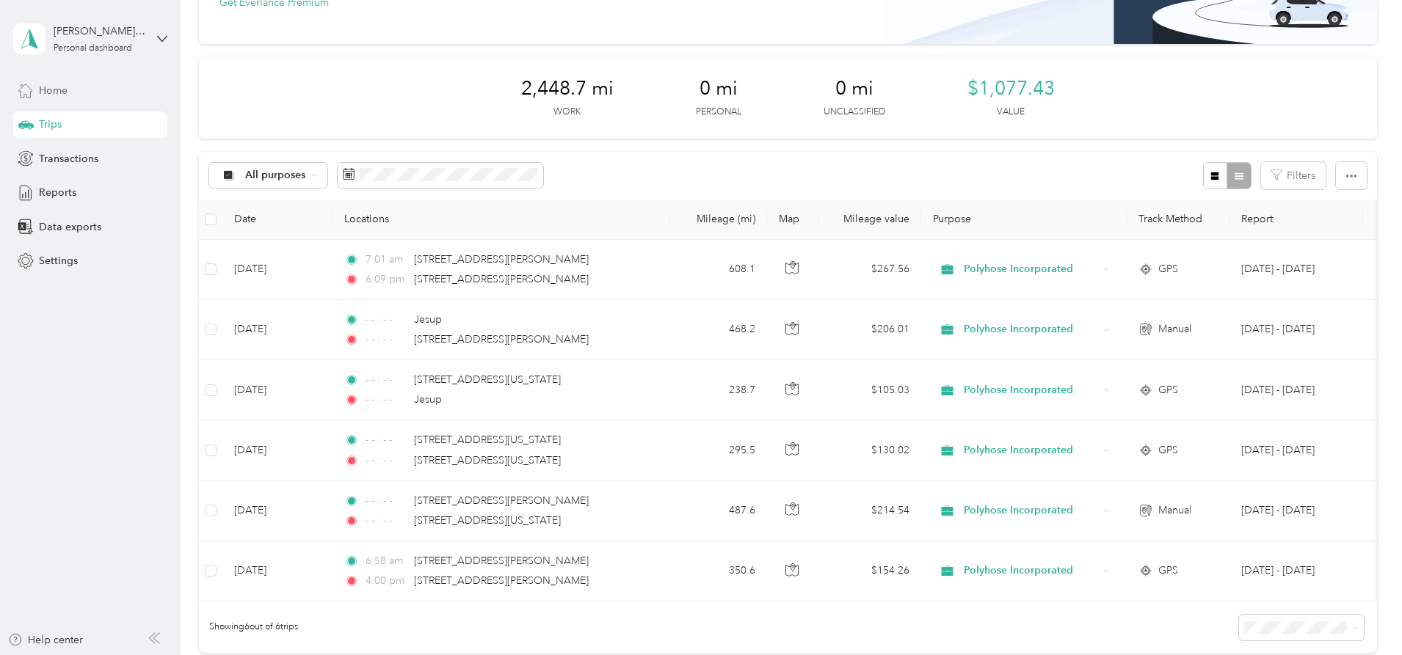
click at [62, 86] on span "Home" at bounding box center [53, 90] width 29 height 15
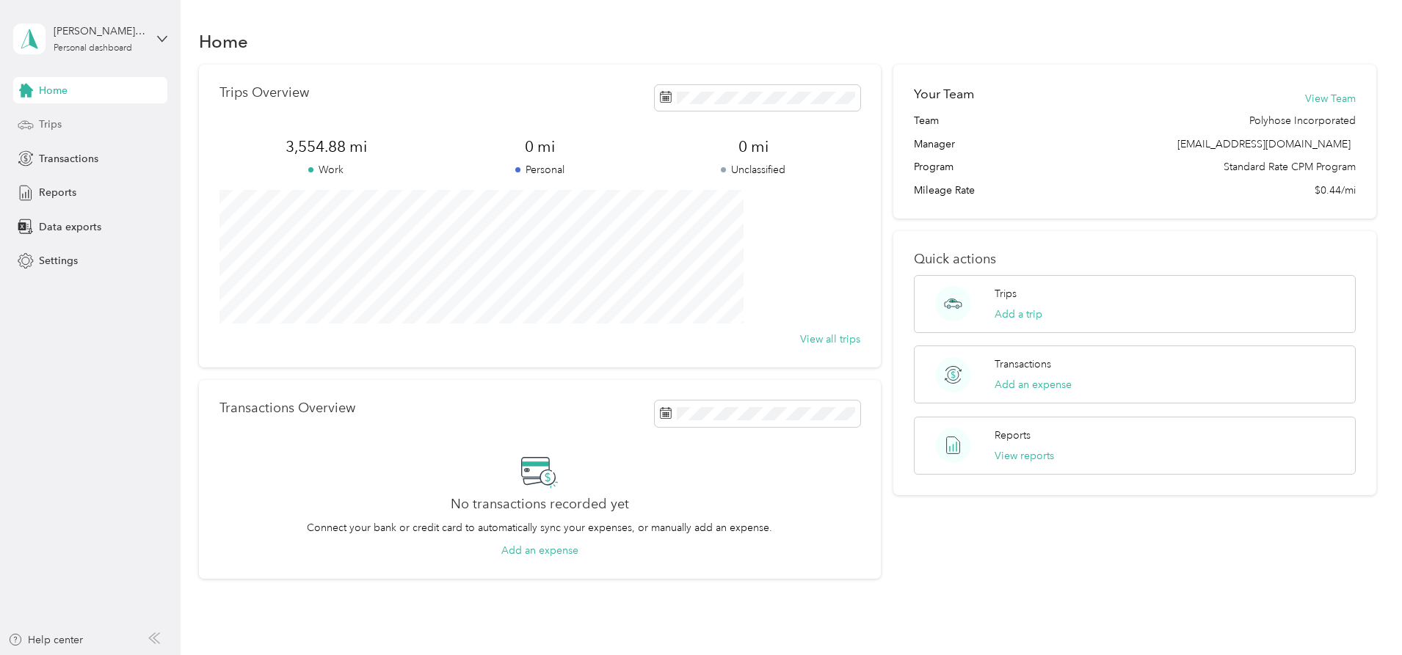
click at [62, 125] on div "Trips" at bounding box center [90, 125] width 154 height 26
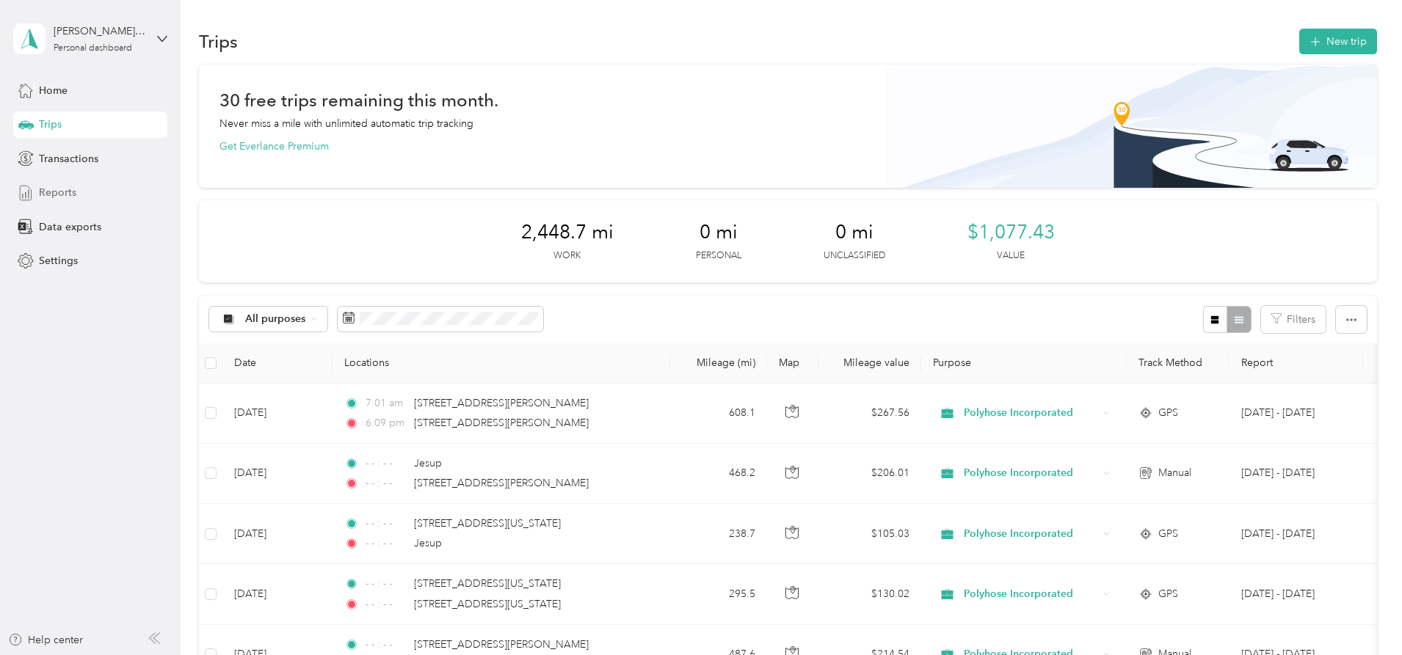
click at [65, 192] on span "Reports" at bounding box center [57, 192] width 37 height 15
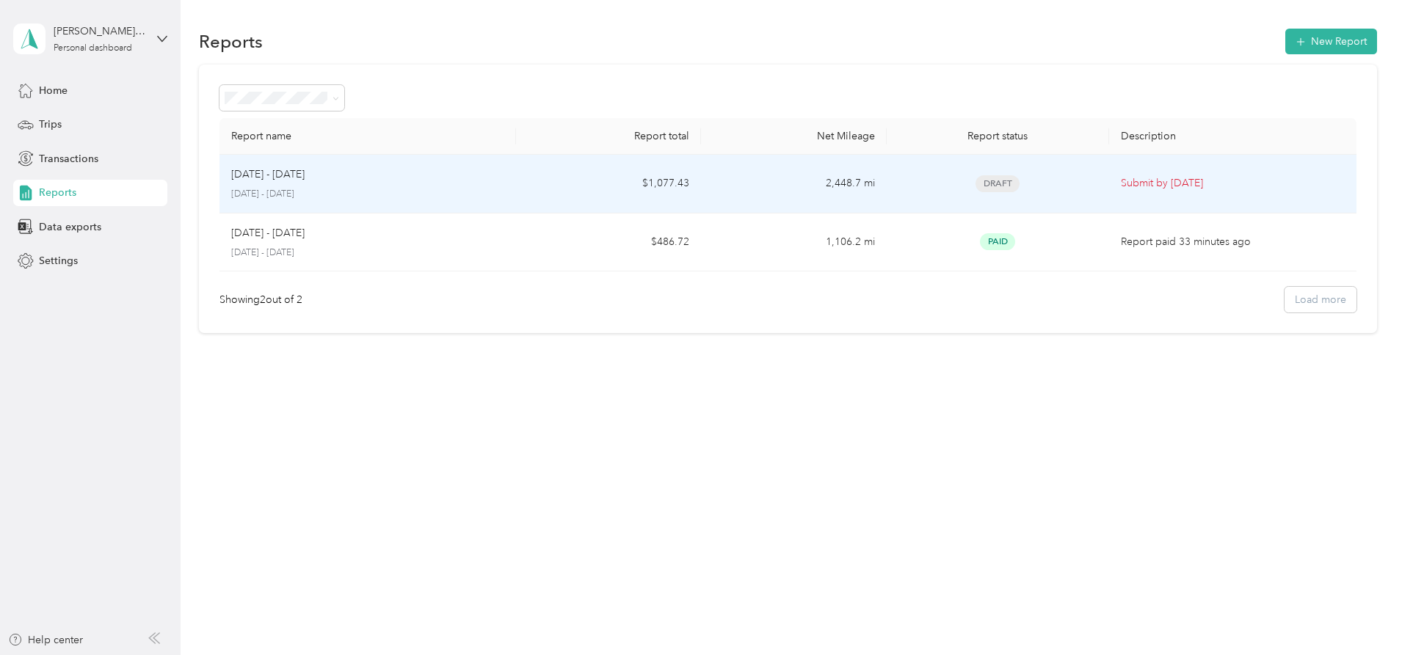
click at [484, 182] on div "[DATE] - [DATE] [DATE] - [DATE]" at bounding box center [367, 184] width 273 height 34
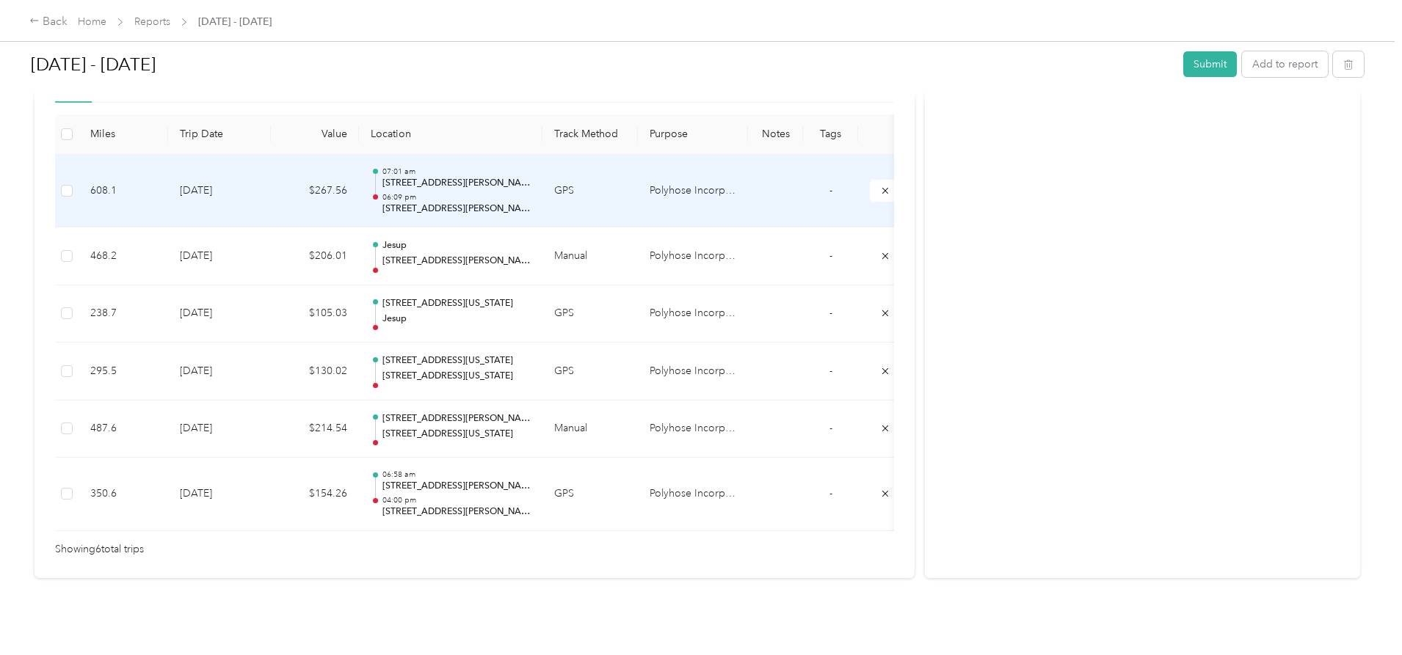
scroll to position [423, 0]
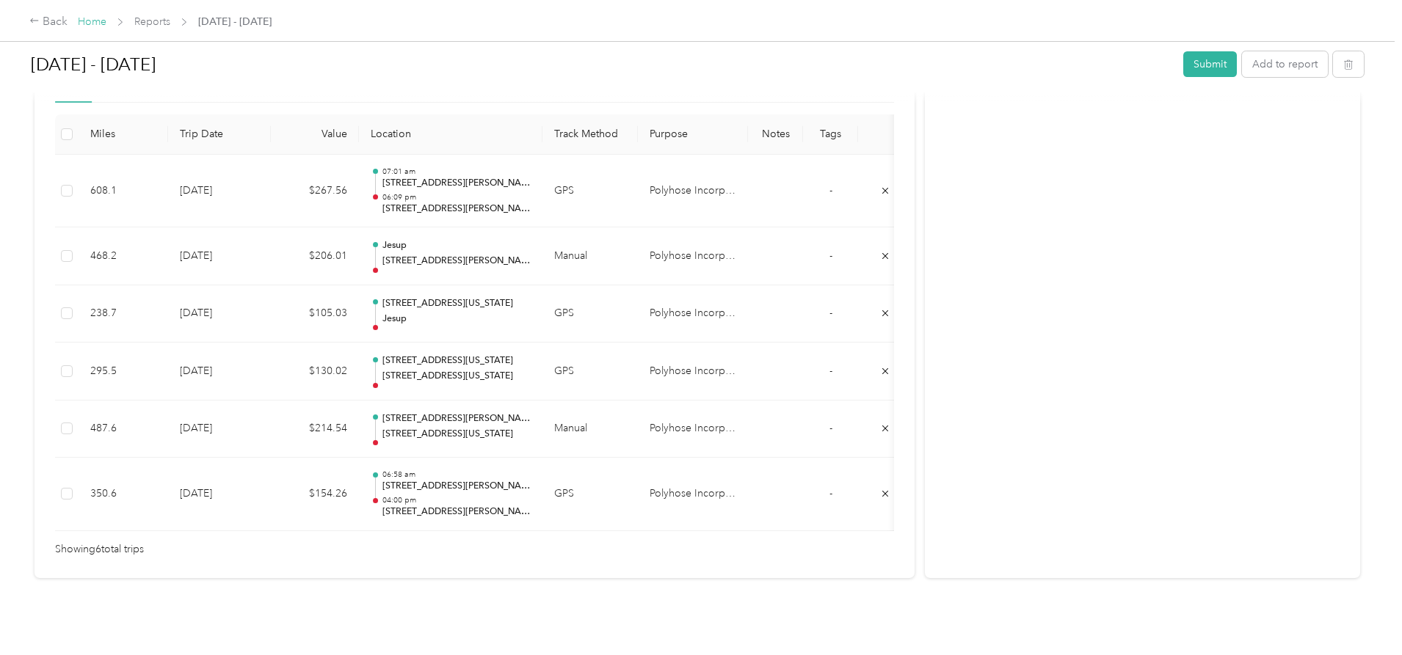
click at [106, 21] on link "Home" at bounding box center [92, 21] width 29 height 12
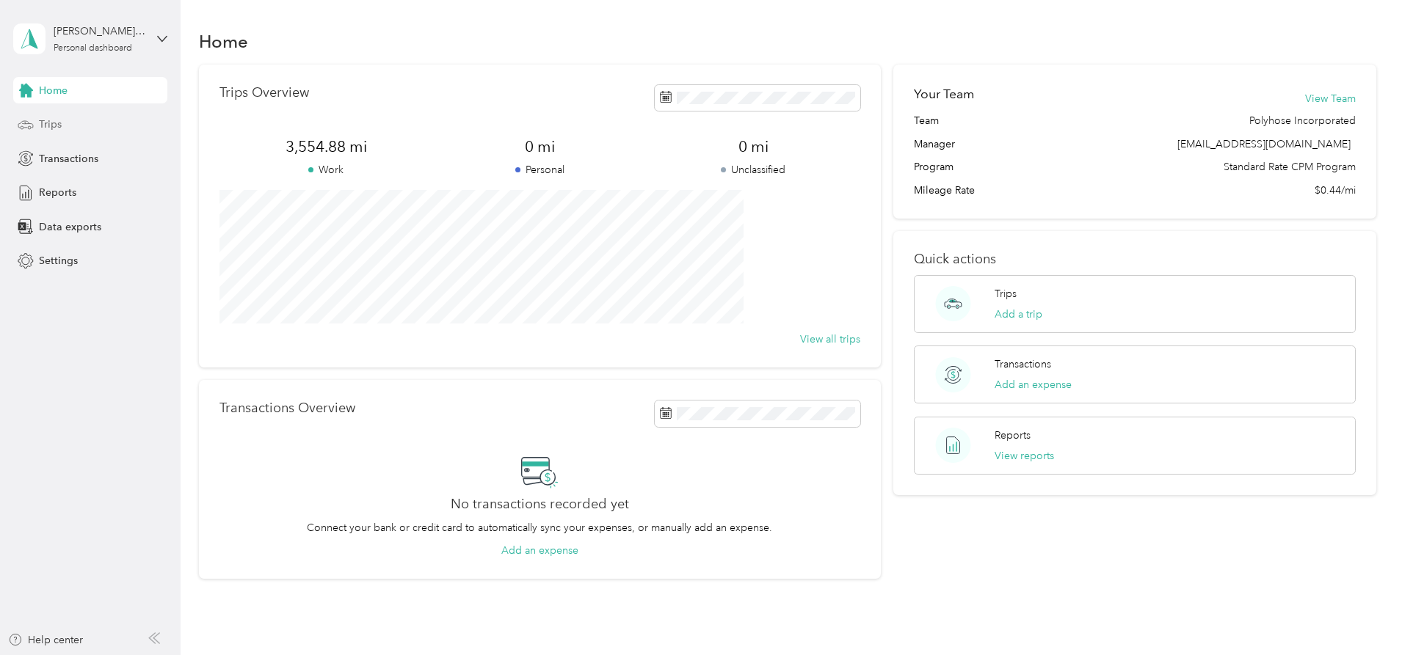
click at [58, 122] on span "Trips" at bounding box center [50, 124] width 23 height 15
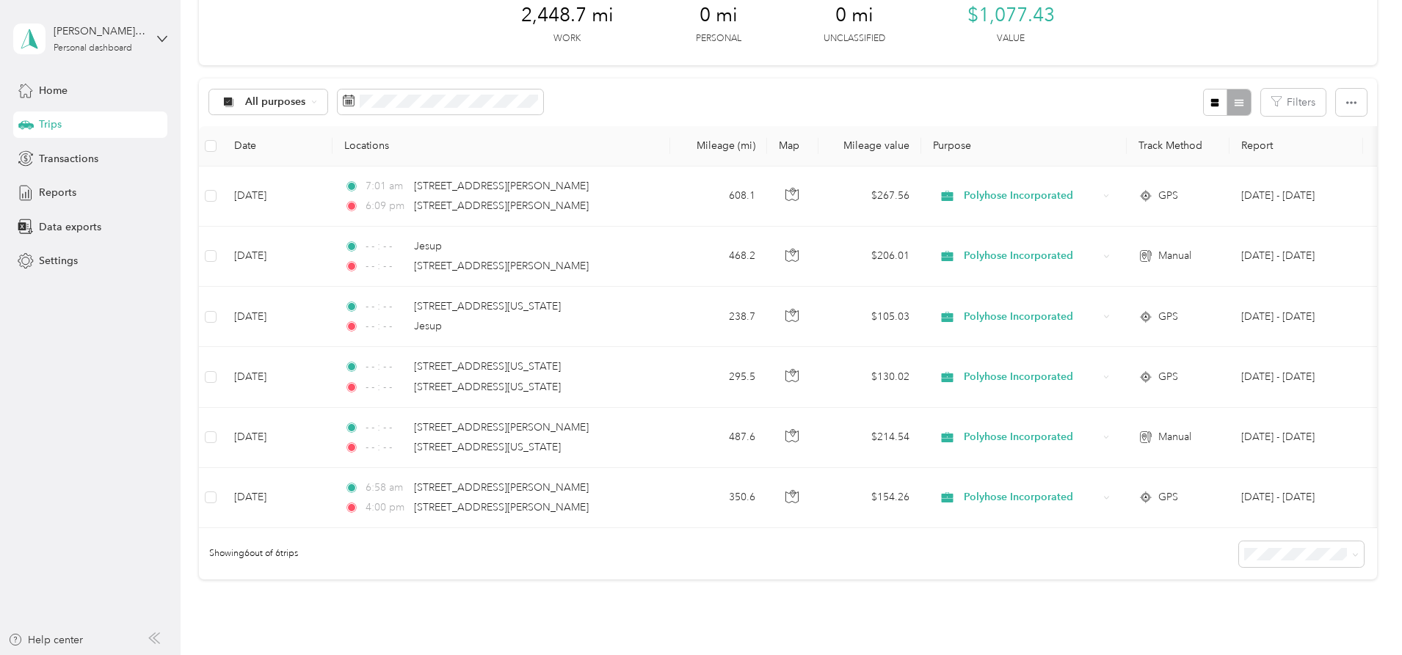
scroll to position [220, 0]
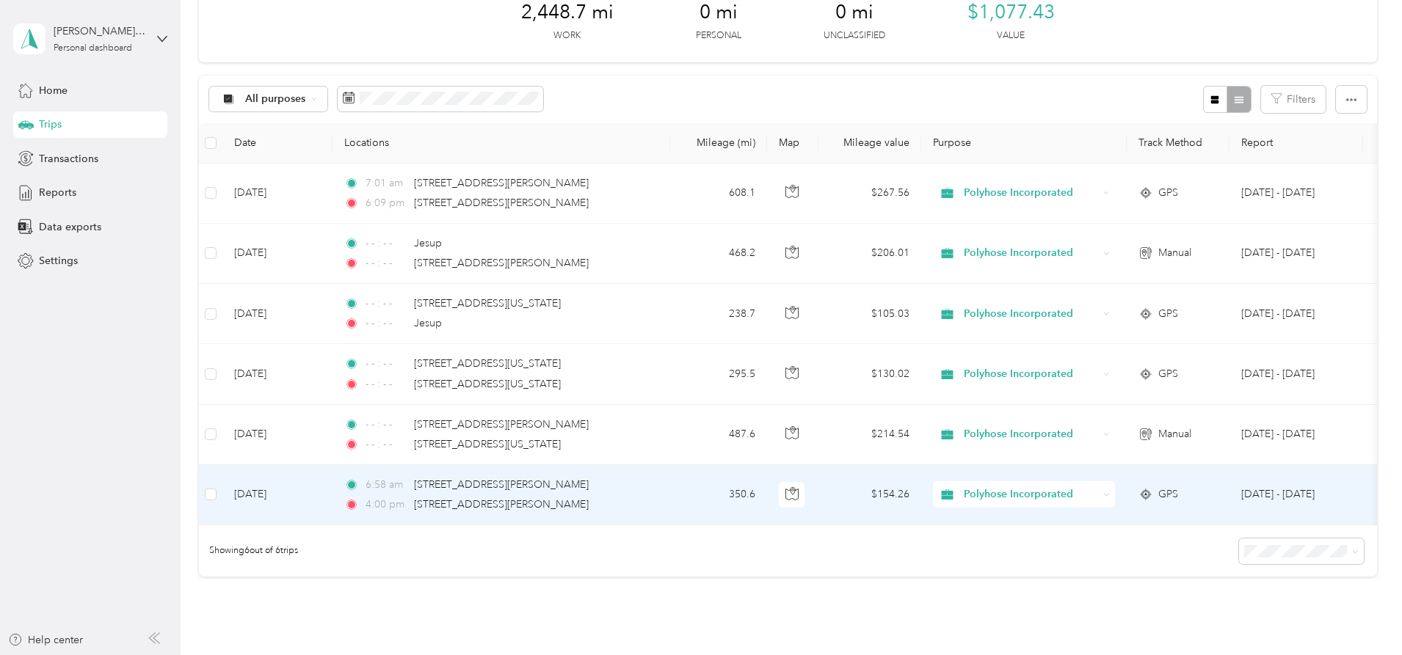
click at [1098, 492] on span "Polyhose Incorporated" at bounding box center [1030, 495] width 134 height 16
click at [1091, 550] on li "Personal" at bounding box center [1121, 548] width 182 height 26
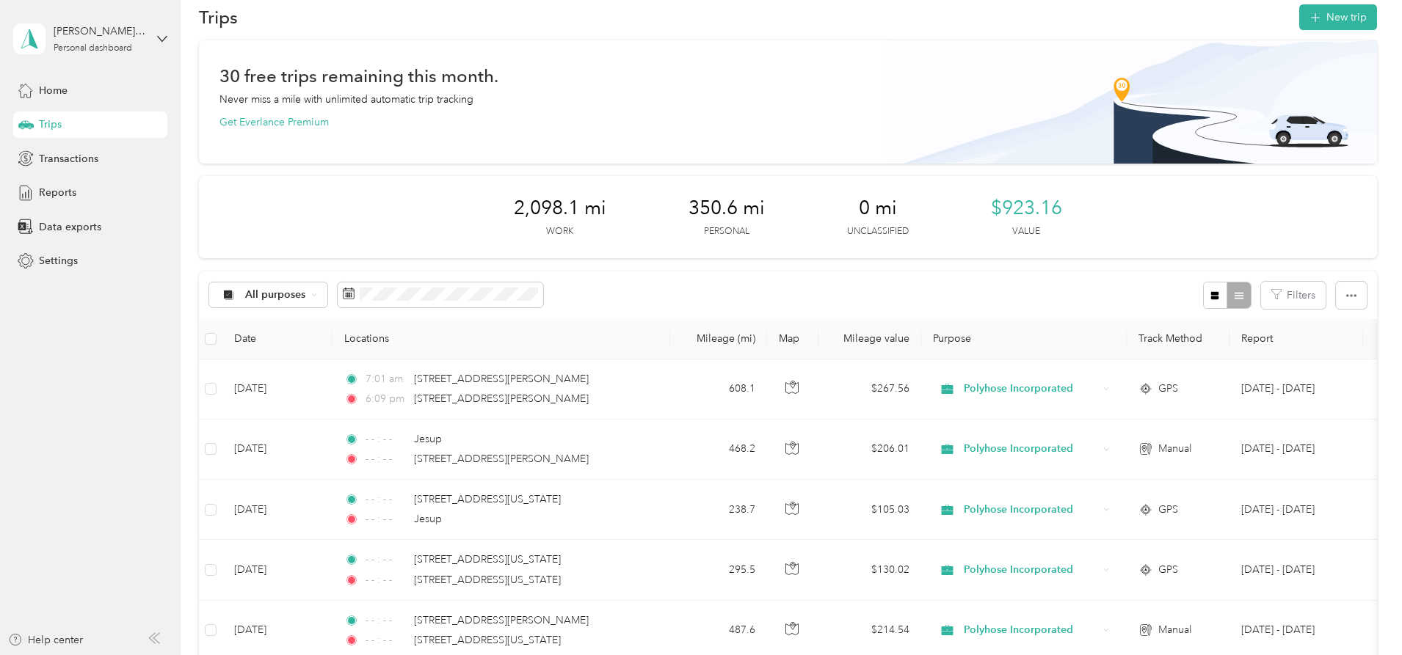
scroll to position [0, 0]
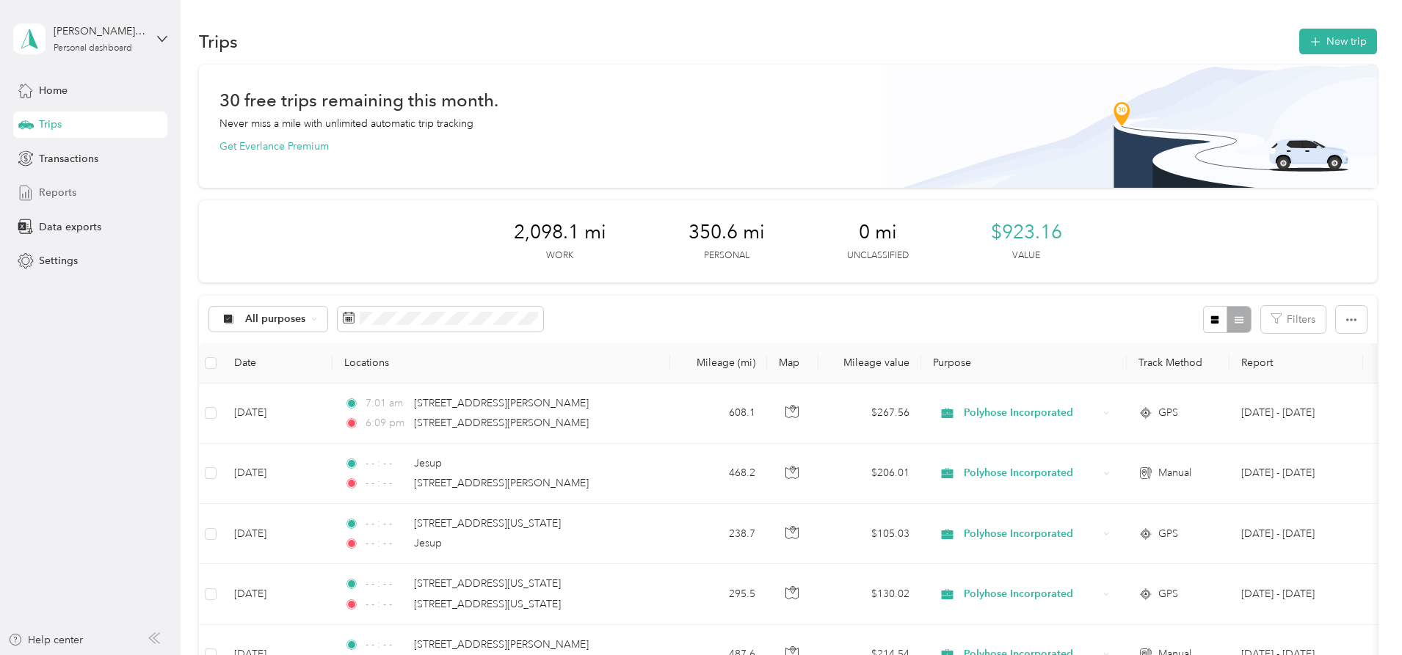
click at [51, 196] on span "Reports" at bounding box center [57, 192] width 37 height 15
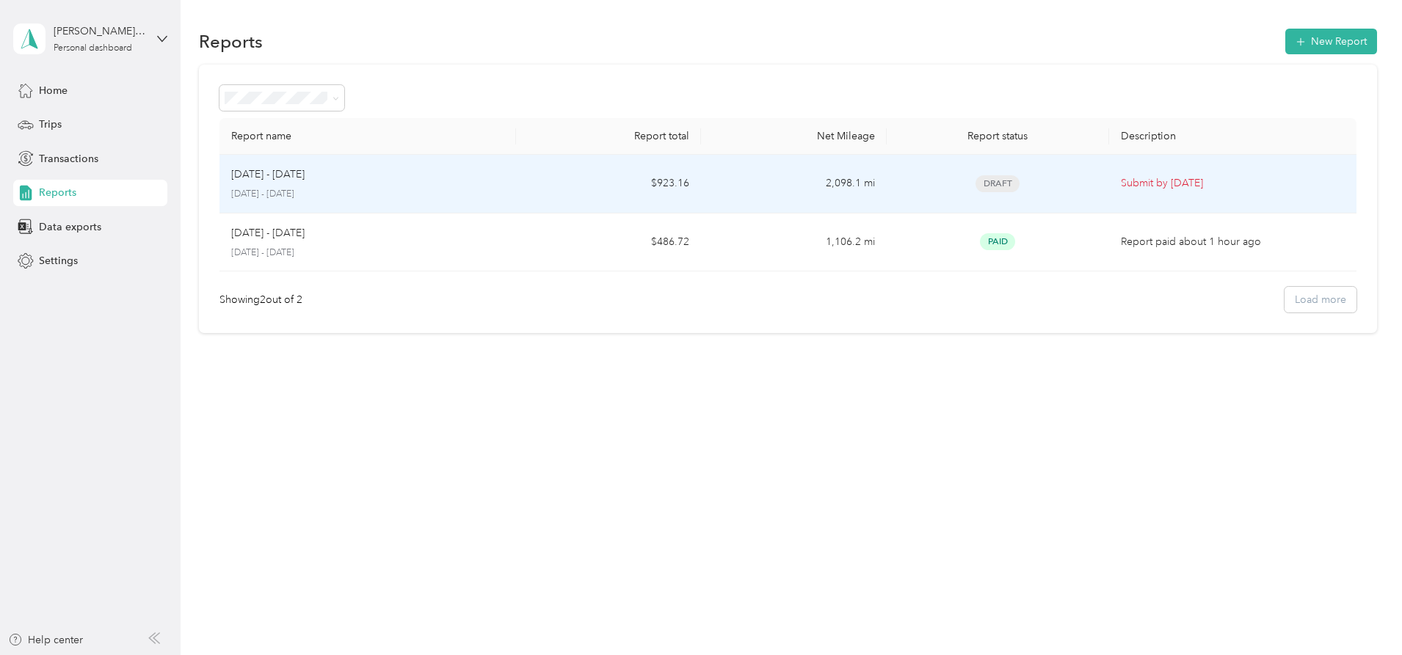
click at [624, 184] on td "$923.16" at bounding box center [608, 184] width 185 height 59
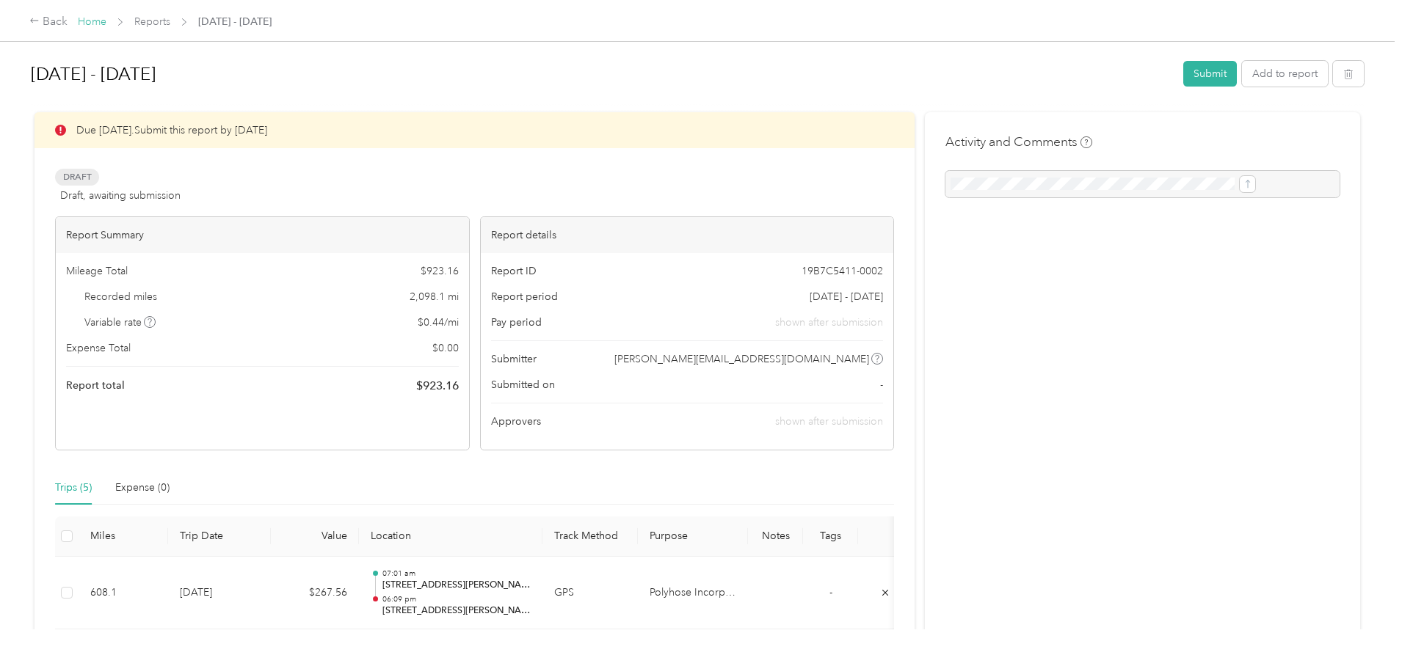
click at [106, 23] on link "Home" at bounding box center [92, 21] width 29 height 12
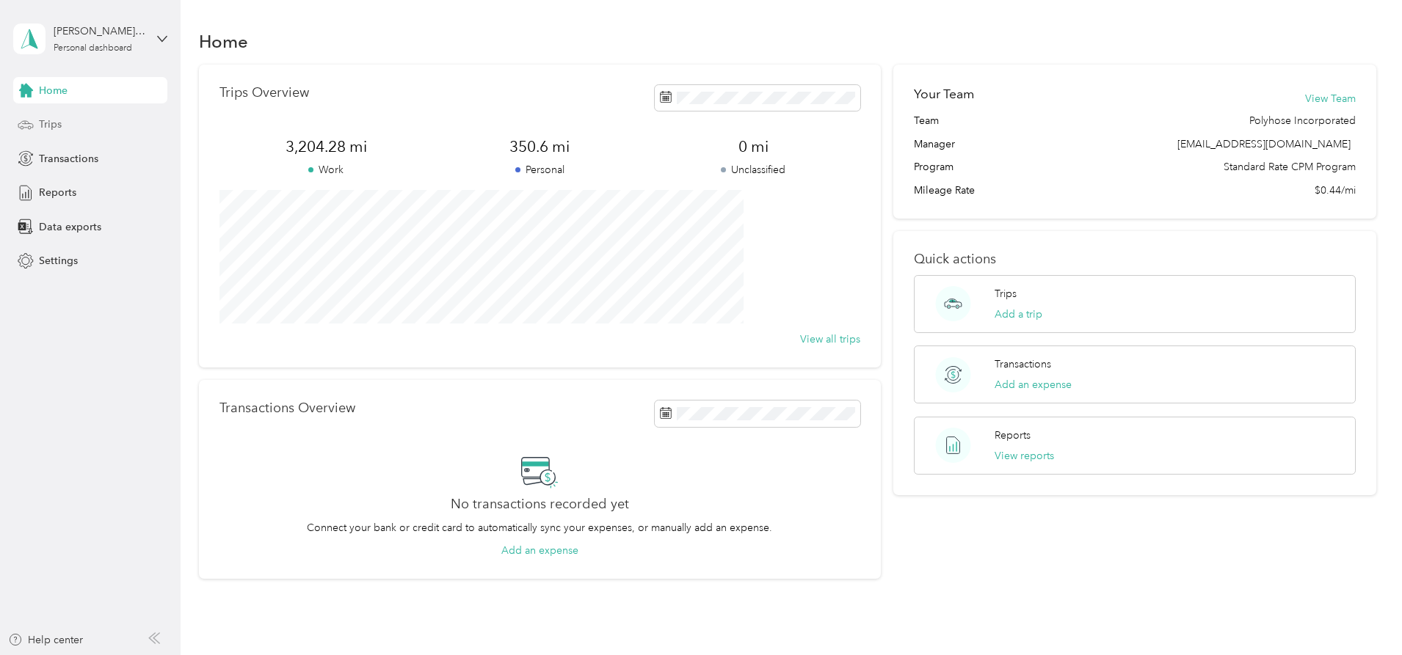
click at [48, 120] on span "Trips" at bounding box center [50, 124] width 23 height 15
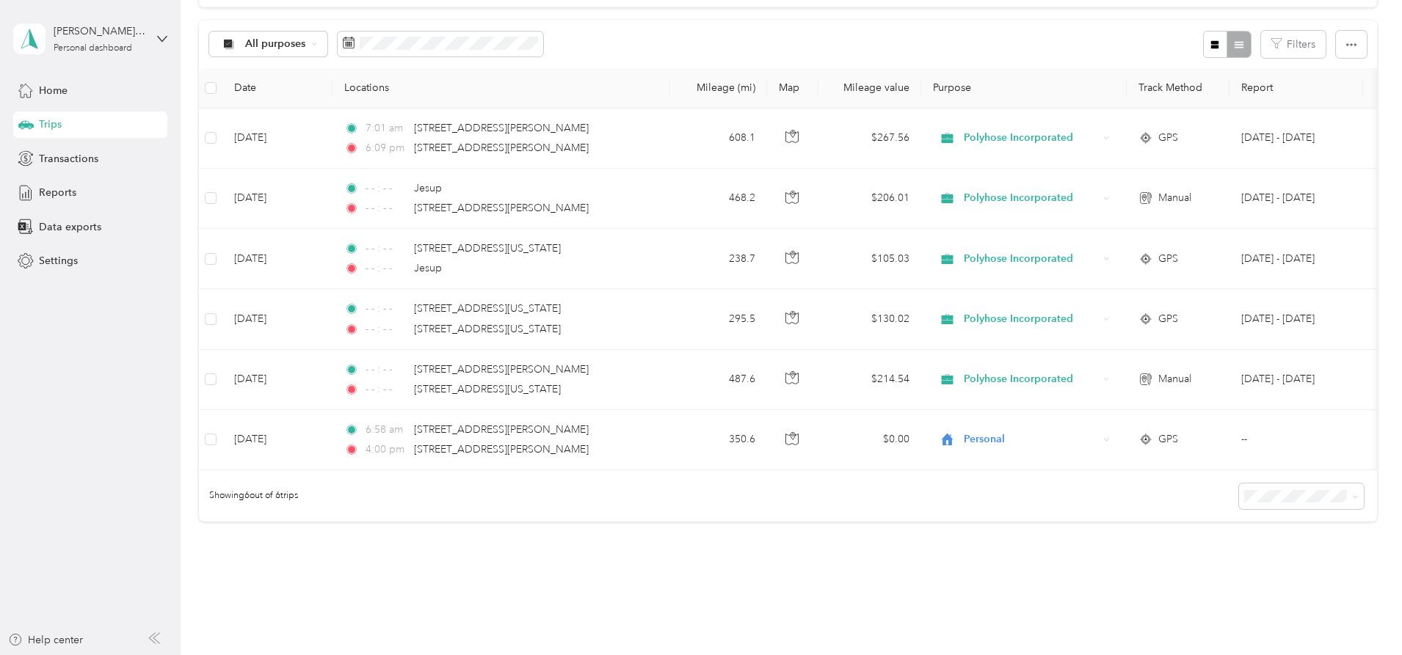
scroll to position [294, 0]
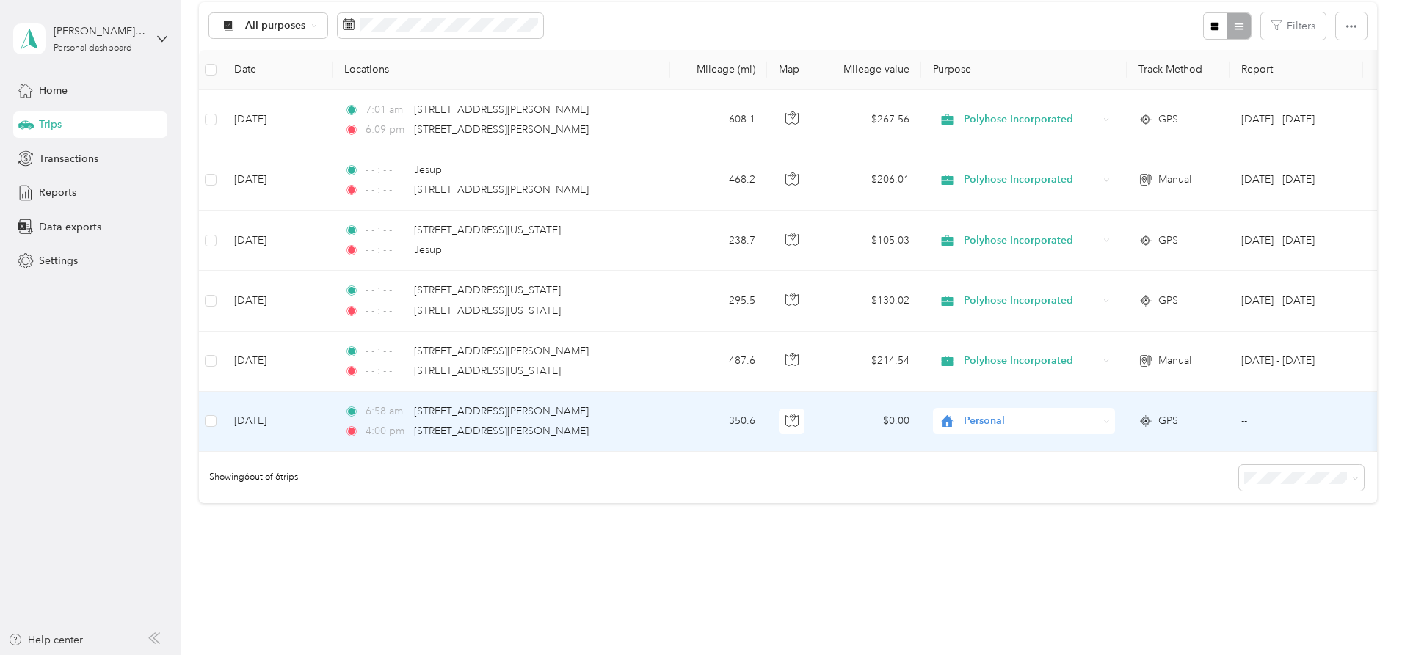
click at [1098, 427] on span "Personal" at bounding box center [1030, 421] width 134 height 16
click at [1096, 452] on li "Polyhose Incorporated" at bounding box center [1121, 449] width 182 height 26
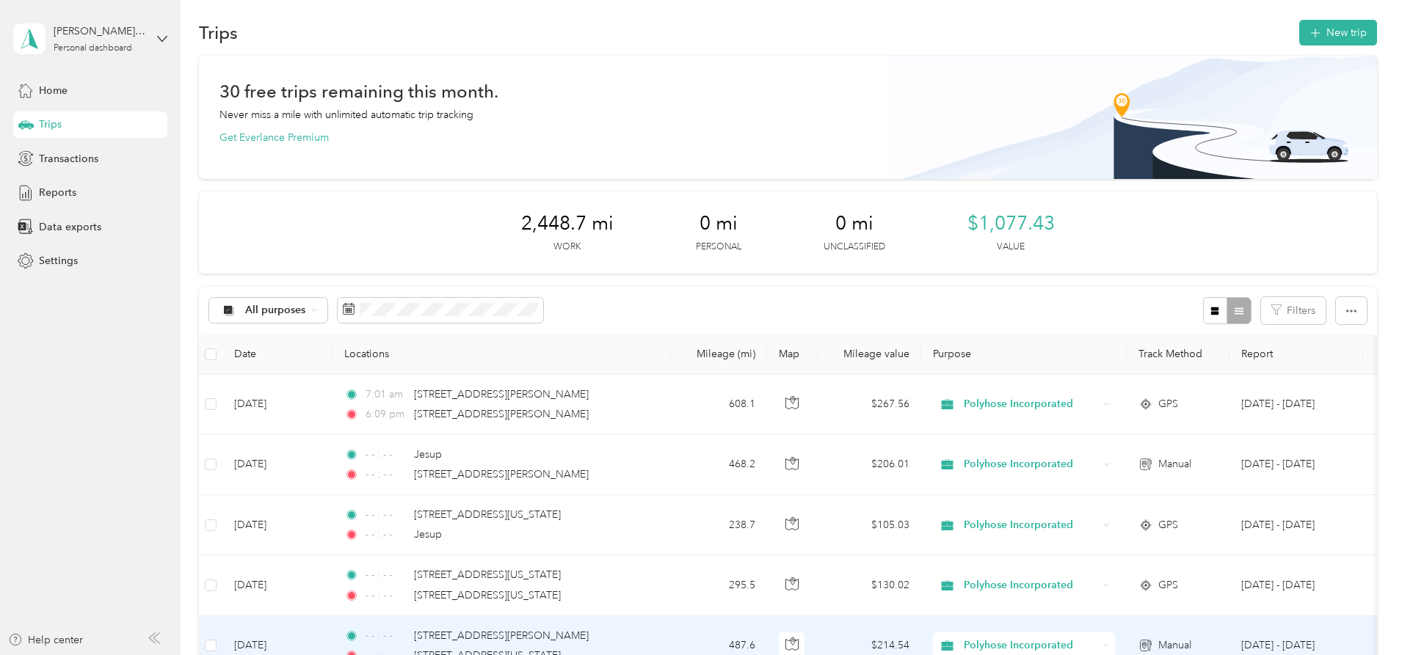
scroll to position [0, 0]
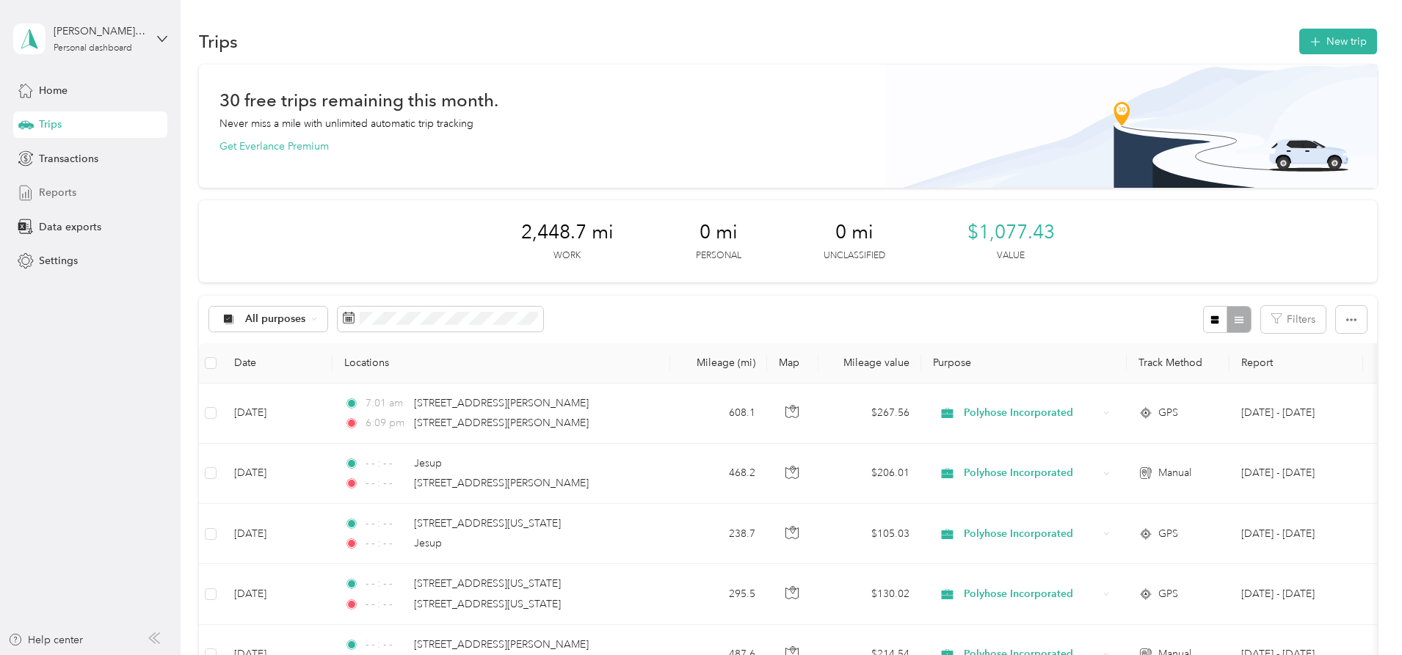
click at [53, 189] on span "Reports" at bounding box center [57, 192] width 37 height 15
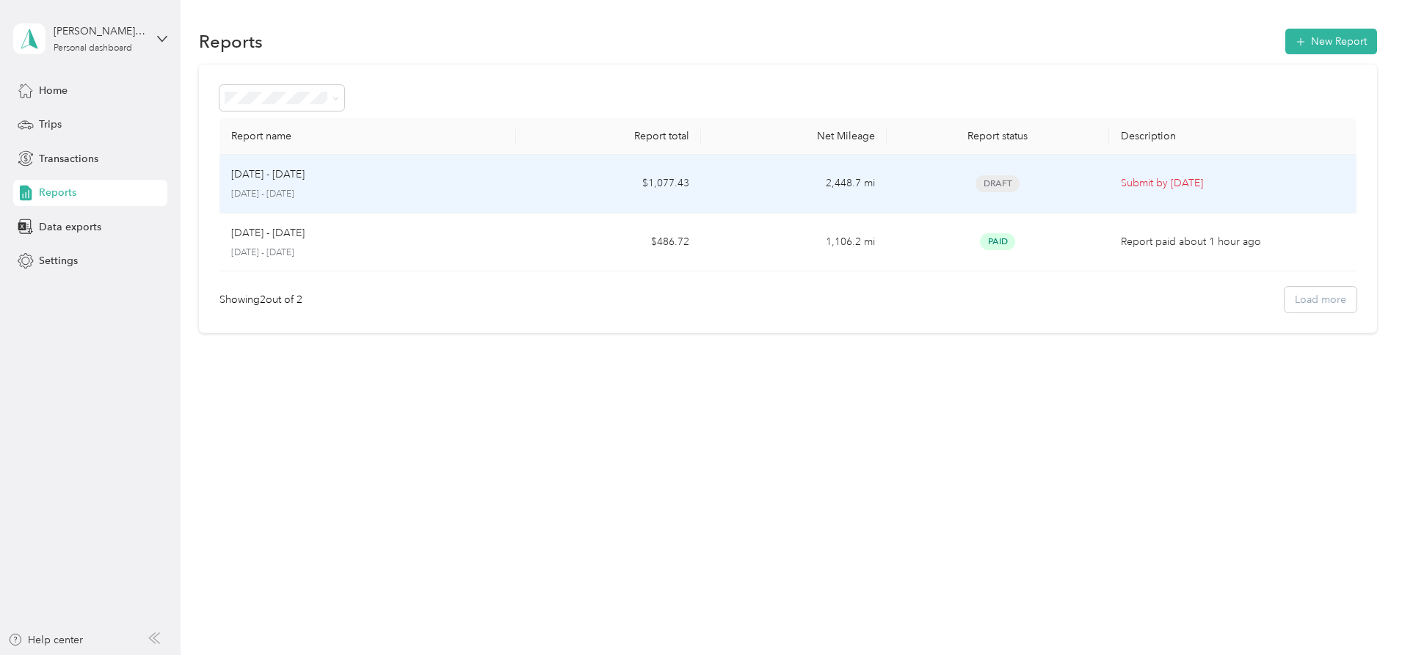
click at [410, 184] on div "[DATE] - [DATE] [DATE] - [DATE]" at bounding box center [367, 184] width 273 height 34
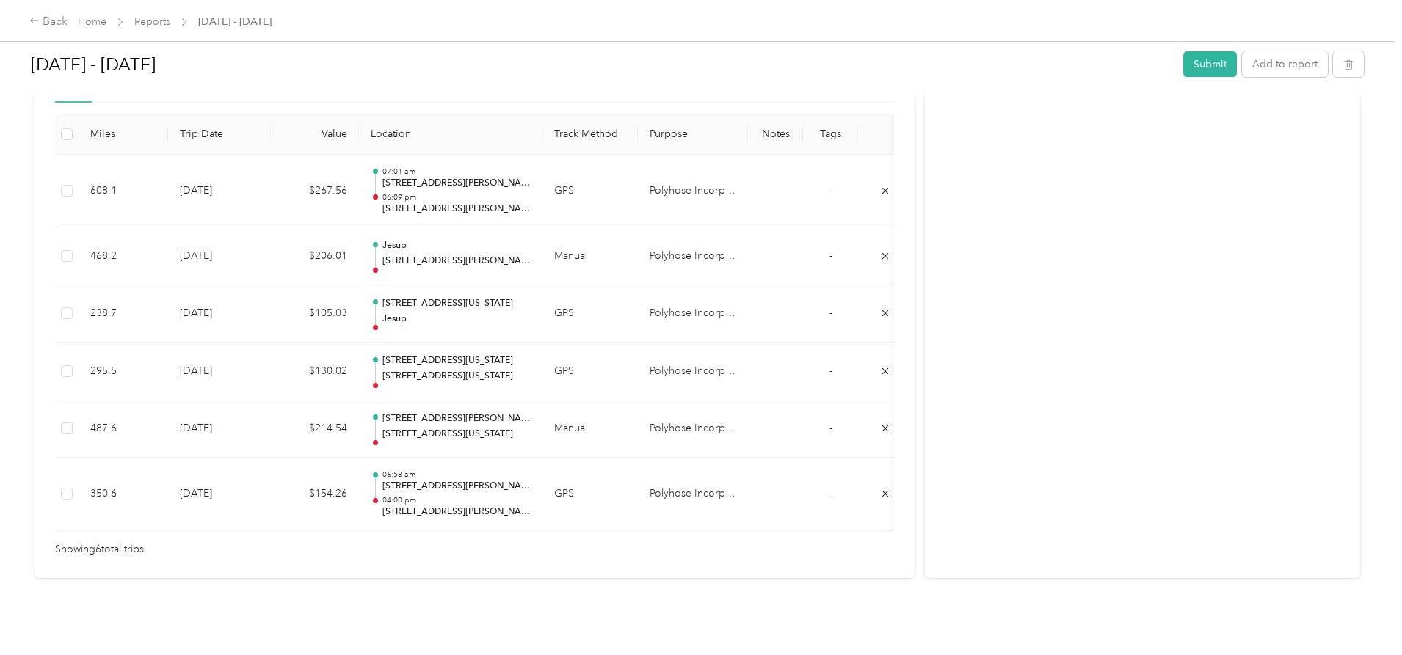
scroll to position [423, 0]
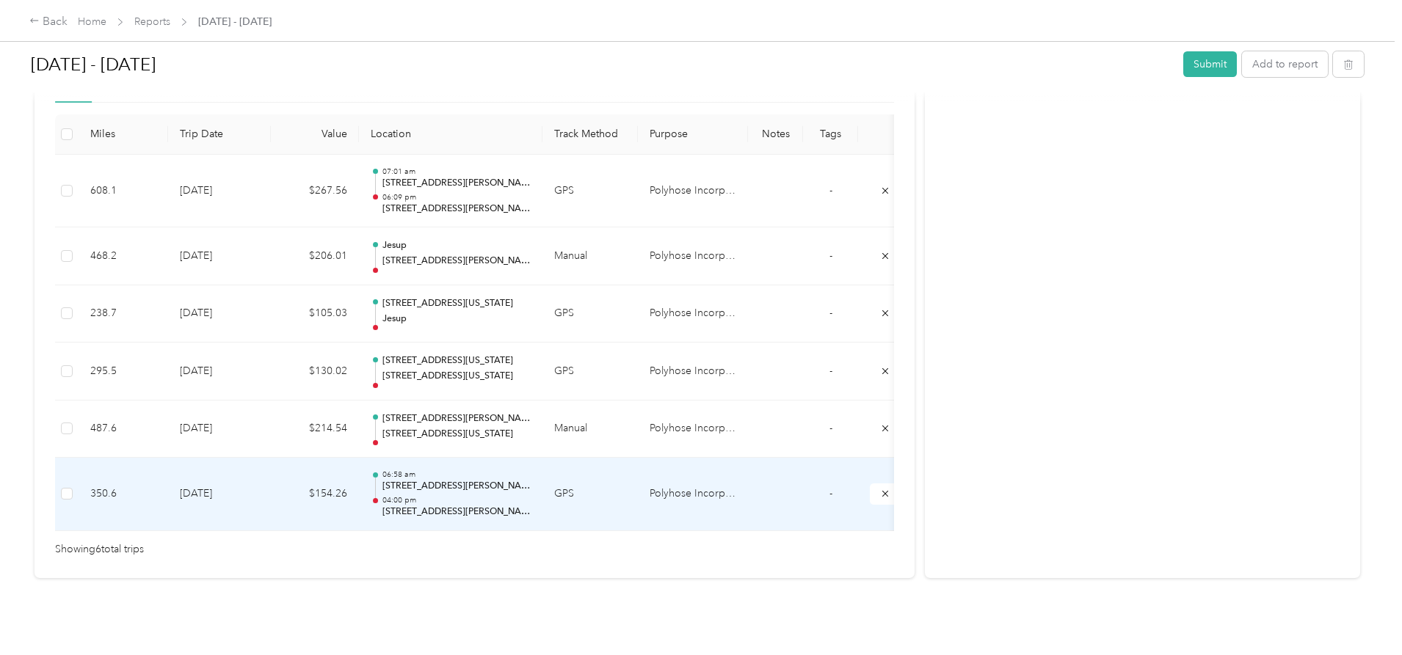
click at [531, 473] on div "06:58 am [STREET_ADDRESS][PERSON_NAME] 04:00 pm [STREET_ADDRESS][PERSON_NAME]" at bounding box center [456, 494] width 148 height 49
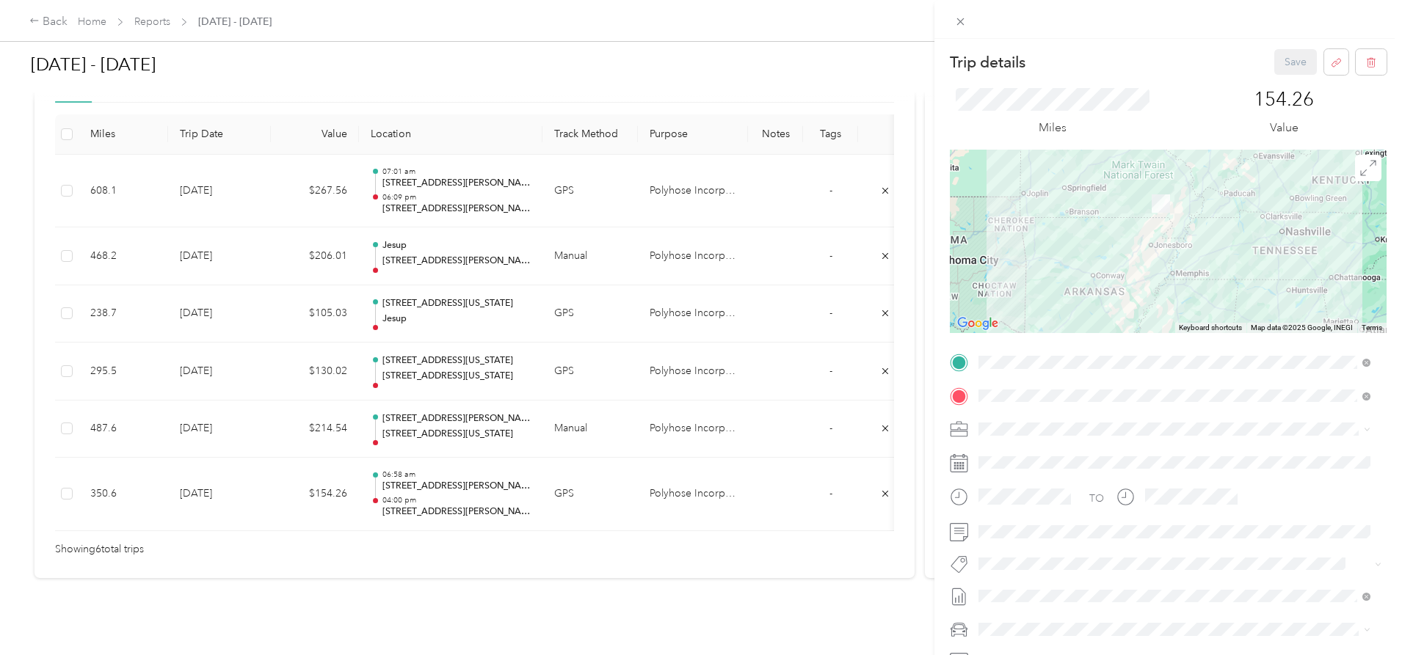
click at [1022, 585] on span "Personal" at bounding box center [1011, 588] width 34 height 13
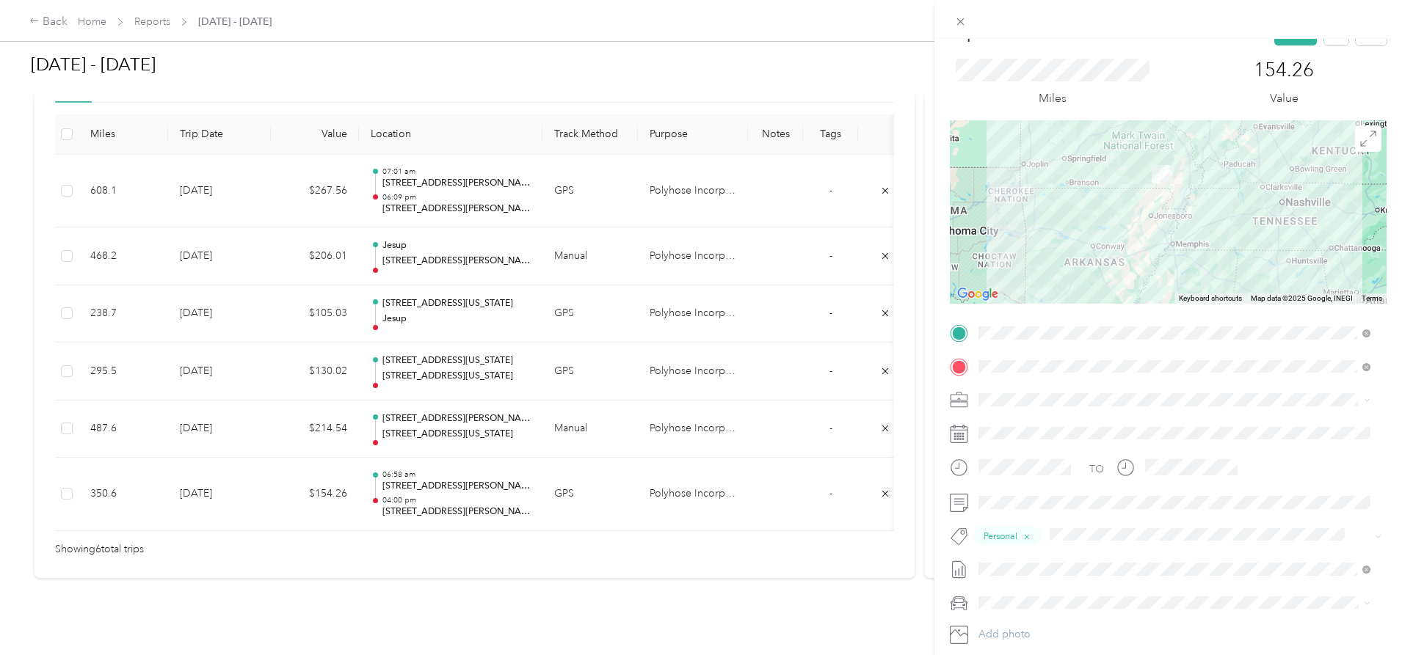
scroll to position [0, 0]
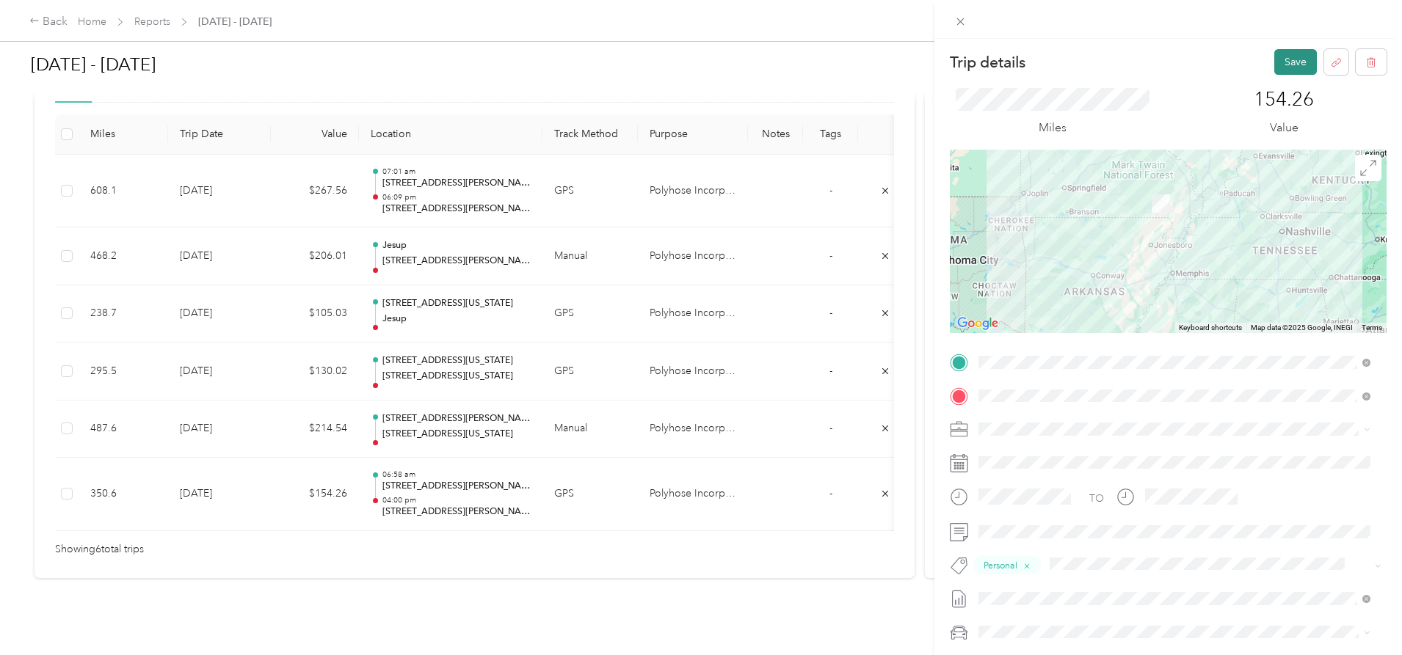
click at [1292, 62] on button "Save" at bounding box center [1295, 62] width 43 height 26
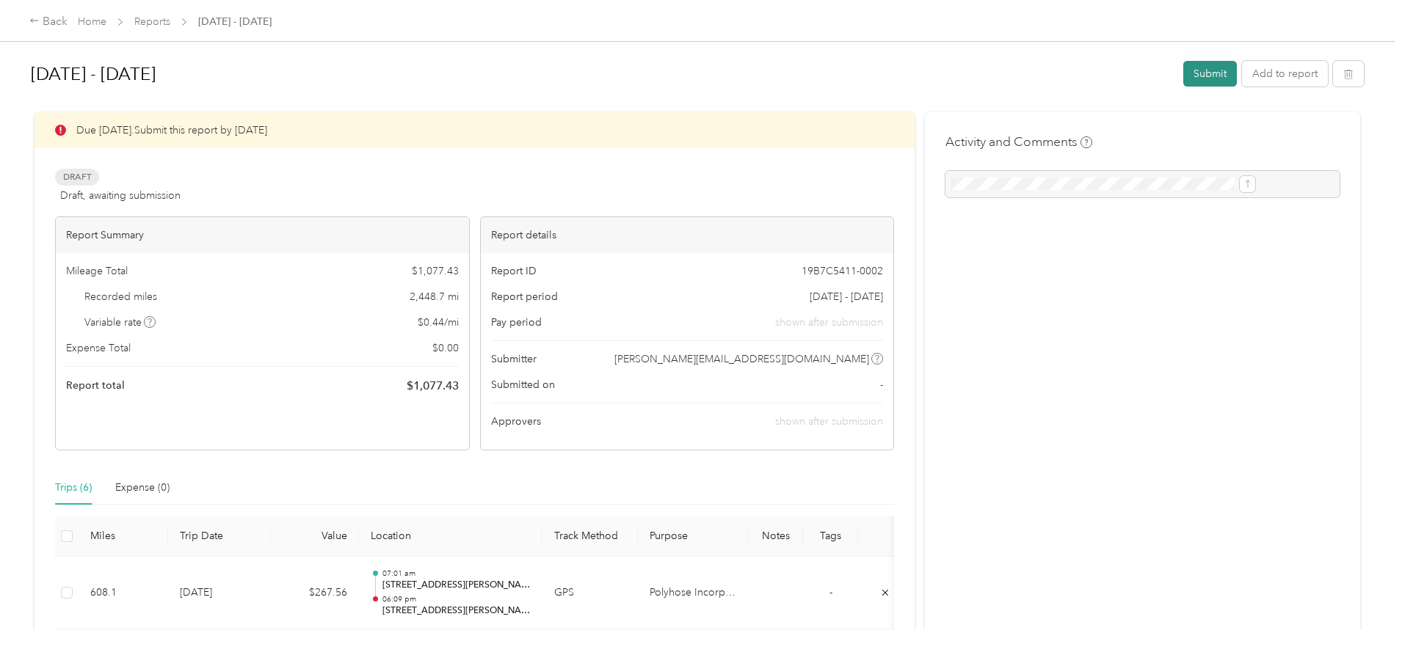
click at [1183, 69] on button "Submit" at bounding box center [1210, 74] width 54 height 26
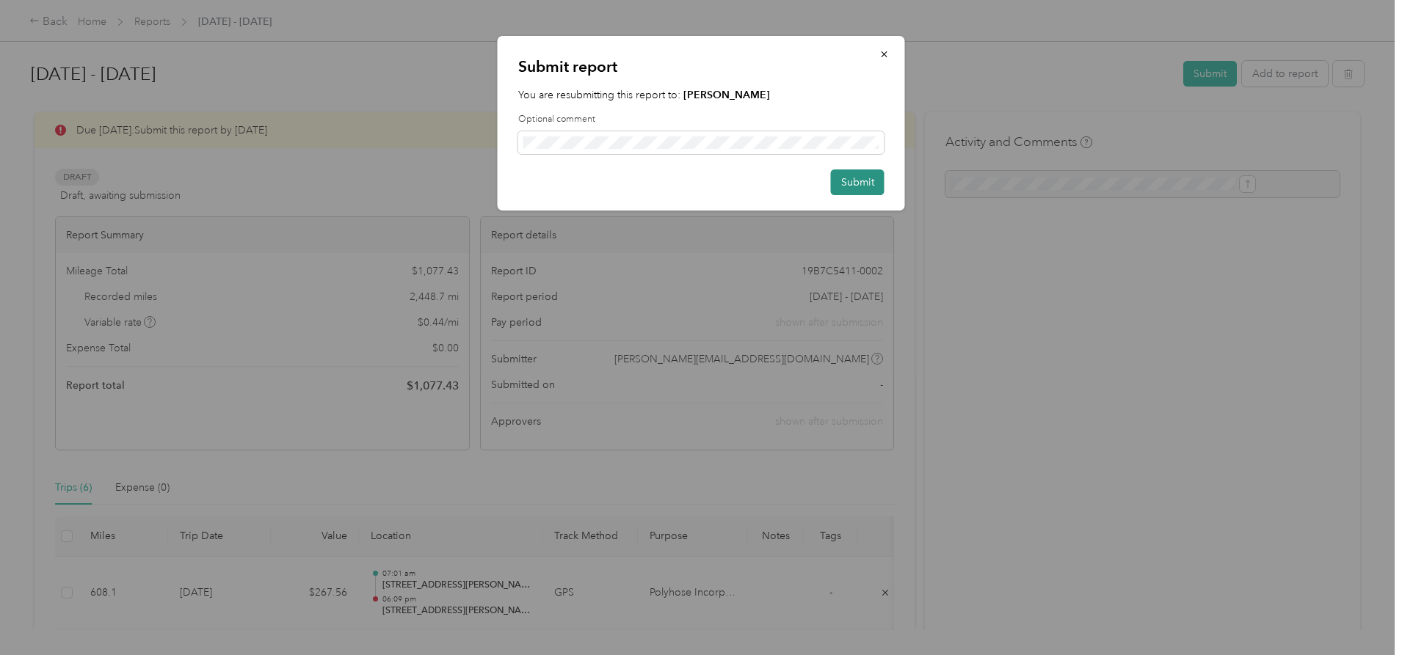
click at [858, 178] on button "Submit" at bounding box center [858, 183] width 54 height 26
